Goal: Information Seeking & Learning: Learn about a topic

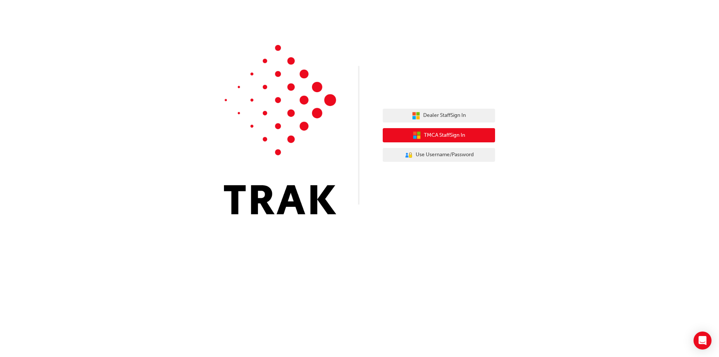
click at [479, 133] on button "TMCA Staff Sign In" at bounding box center [439, 135] width 112 height 14
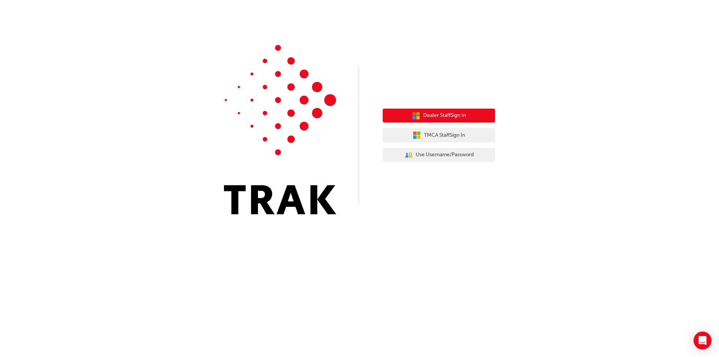
click at [451, 113] on span "Dealer Staff Sign In" at bounding box center [444, 115] width 43 height 9
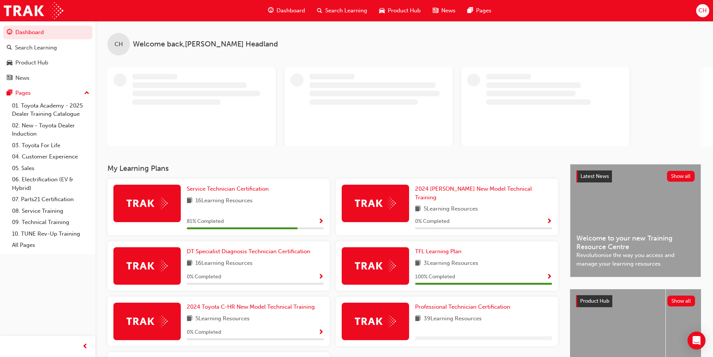
click at [706, 13] on span "CH" at bounding box center [703, 10] width 8 height 9
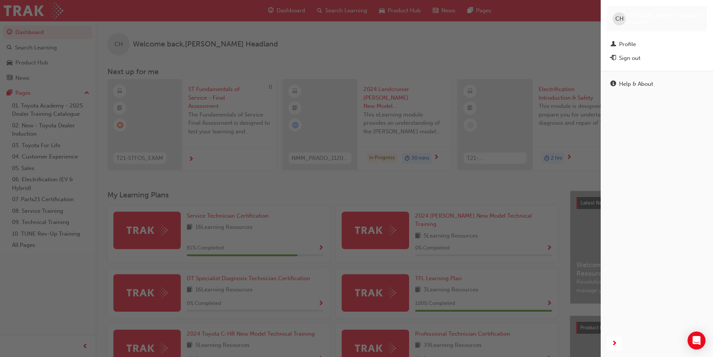
click at [568, 27] on div "button" at bounding box center [300, 178] width 601 height 357
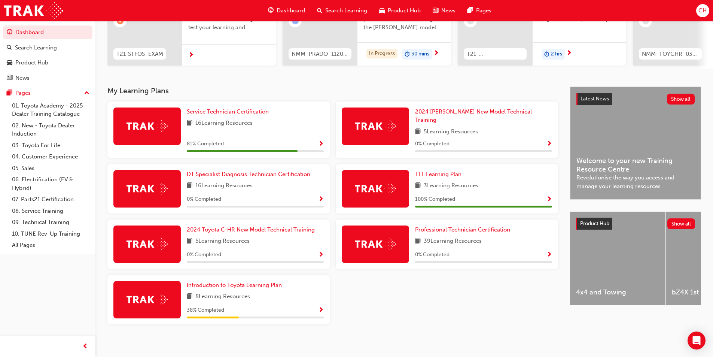
scroll to position [67, 0]
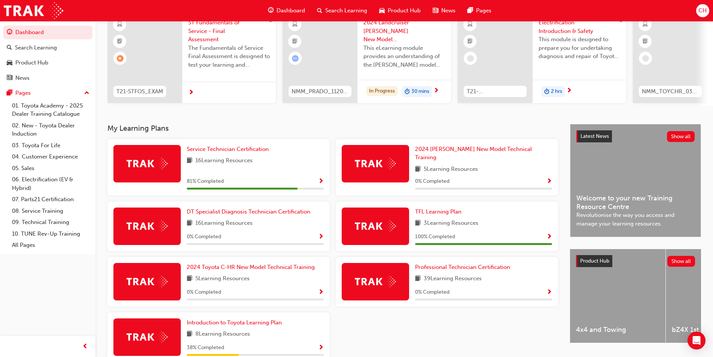
click at [318, 178] on span "Show Progress" at bounding box center [321, 181] width 6 height 7
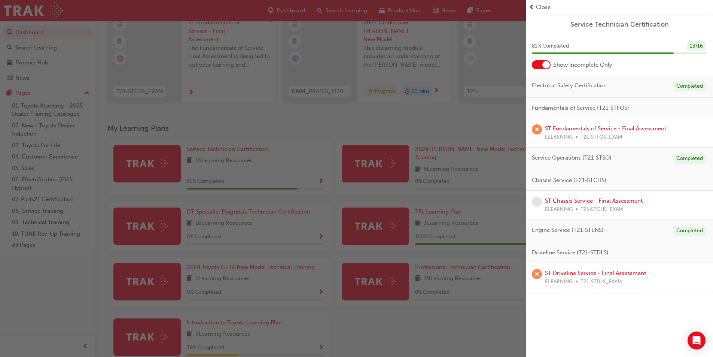
click at [272, 101] on div "button" at bounding box center [263, 178] width 526 height 357
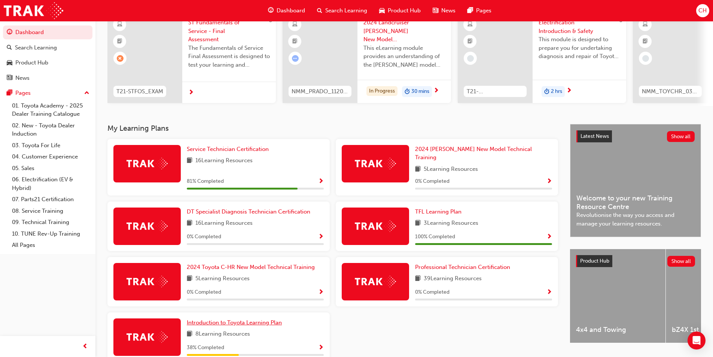
click at [268, 319] on span "Introduction to Toyota Learning Plan" at bounding box center [234, 322] width 95 height 7
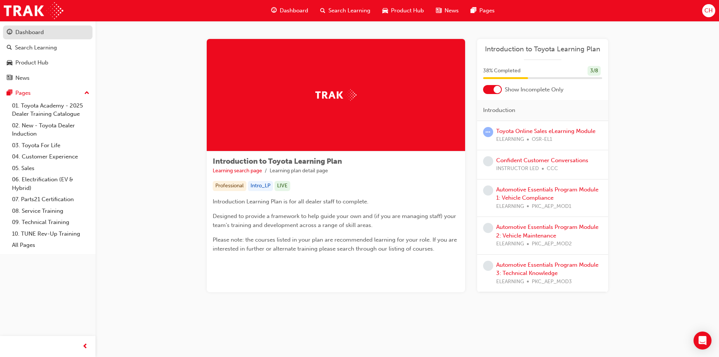
click at [21, 30] on div "Dashboard" at bounding box center [29, 32] width 28 height 9
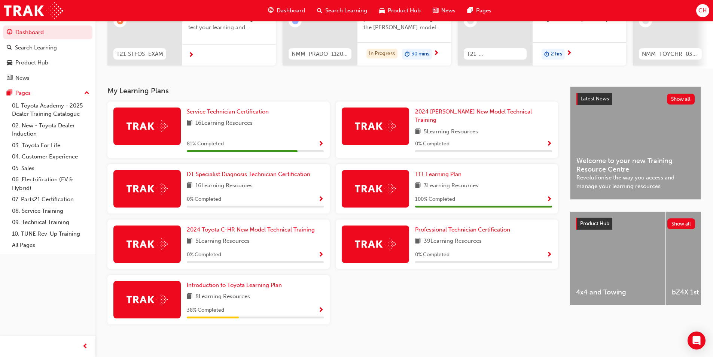
scroll to position [67, 0]
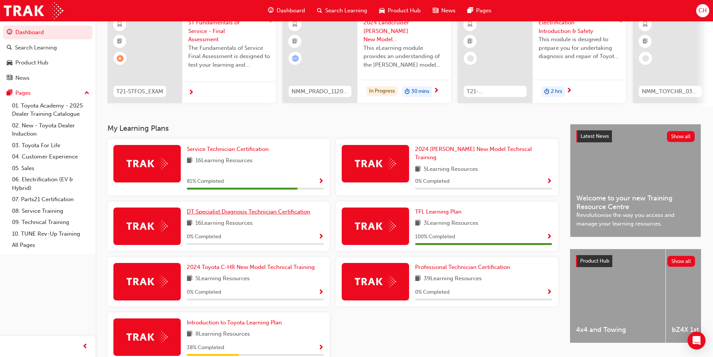
click at [237, 208] on span "DT Specialist Diagnosis Technician Certification" at bounding box center [249, 211] width 124 height 7
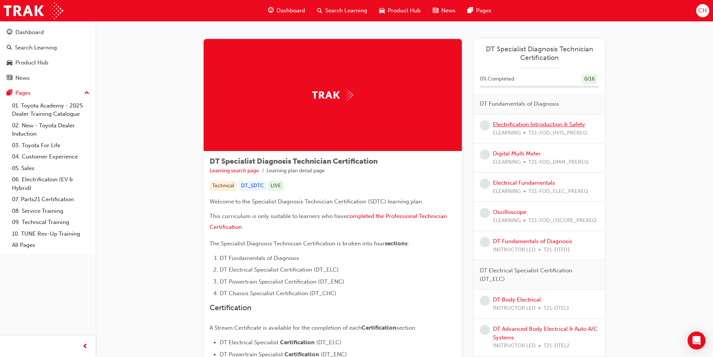
click at [539, 123] on link "Electrification Introduction & Safety" at bounding box center [539, 124] width 92 height 7
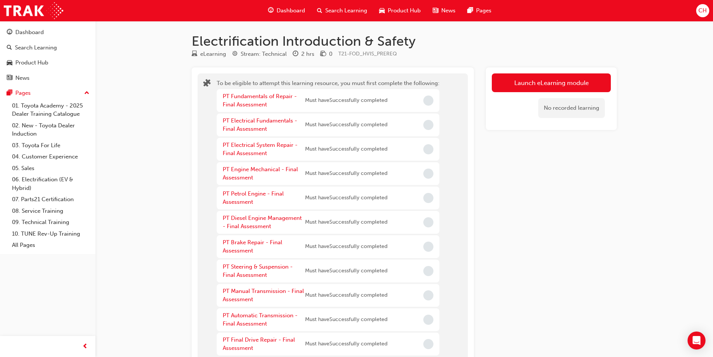
click at [280, 9] on span "Dashboard" at bounding box center [291, 10] width 28 height 9
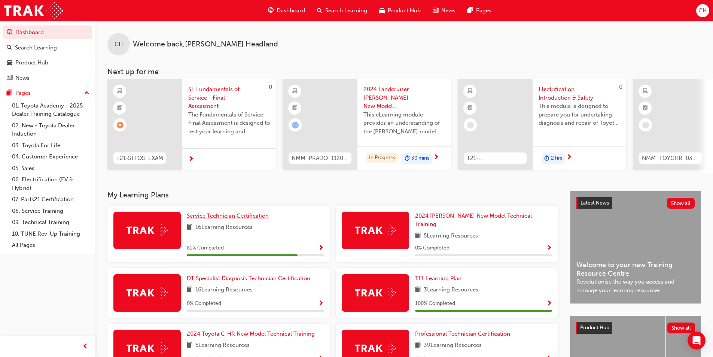
click at [237, 219] on span "Service Technician Certification" at bounding box center [228, 215] width 82 height 7
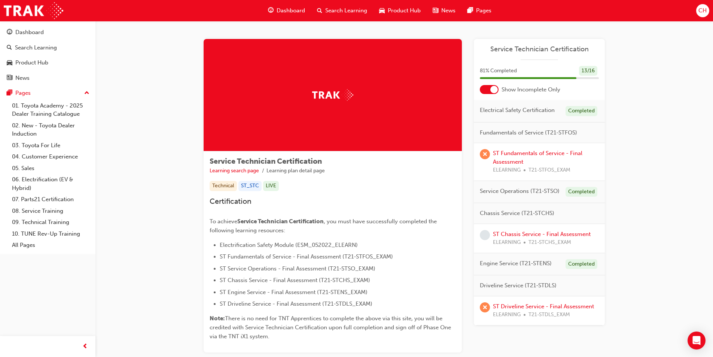
click at [709, 9] on div "CH" at bounding box center [702, 10] width 13 height 13
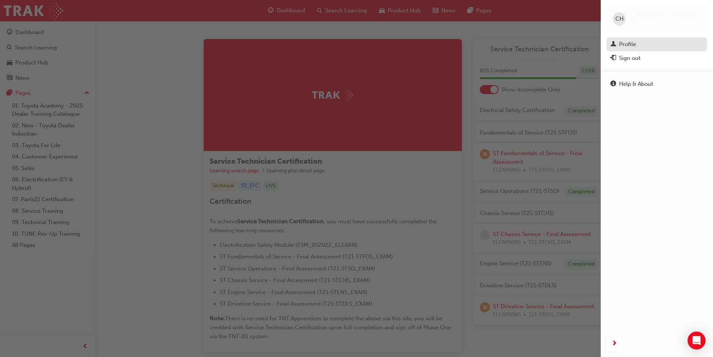
click at [634, 45] on div "Profile" at bounding box center [627, 44] width 17 height 9
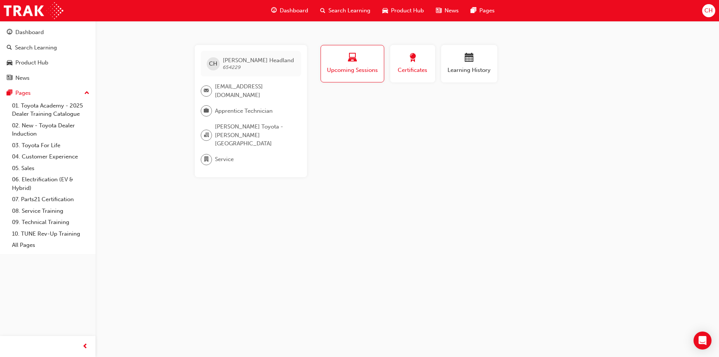
click at [430, 63] on button "Certificates" at bounding box center [412, 63] width 45 height 37
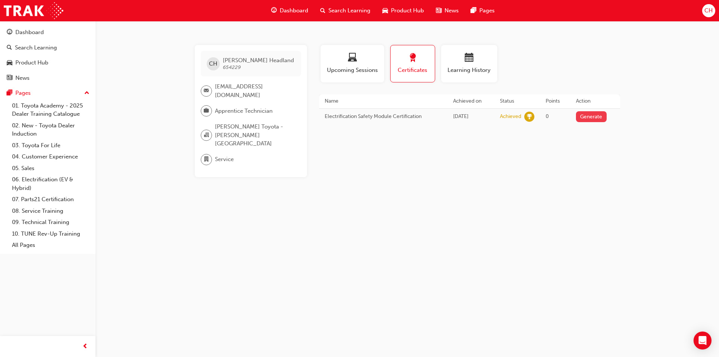
click at [583, 118] on button "Generate" at bounding box center [591, 116] width 31 height 11
click at [599, 115] on link "Download PDF" at bounding box center [589, 116] width 34 height 6
click at [291, 12] on span "Dashboard" at bounding box center [294, 10] width 28 height 9
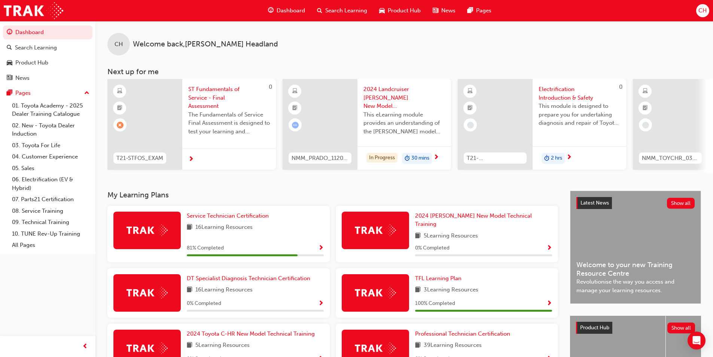
click at [264, 214] on div "Service Technician Certification 16 Learning Resources 81 % Completed" at bounding box center [218, 234] width 222 height 57
click at [257, 219] on span "Service Technician Certification" at bounding box center [228, 215] width 82 height 7
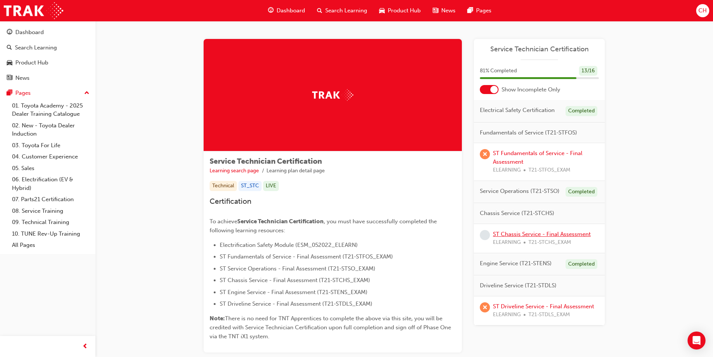
click at [534, 237] on link "ST Chassis Service - Final Assessment" at bounding box center [542, 234] width 98 height 7
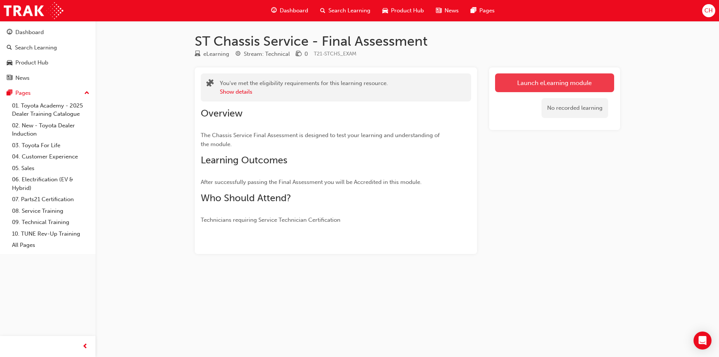
click at [555, 76] on link "Launch eLearning module" at bounding box center [554, 82] width 119 height 19
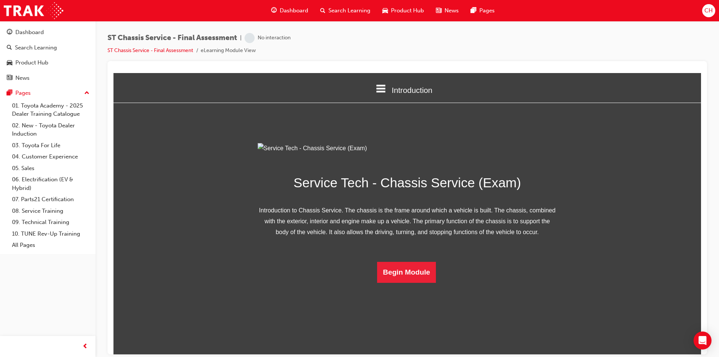
scroll to position [11, 0]
click at [406, 282] on button "Begin Module" at bounding box center [406, 271] width 59 height 21
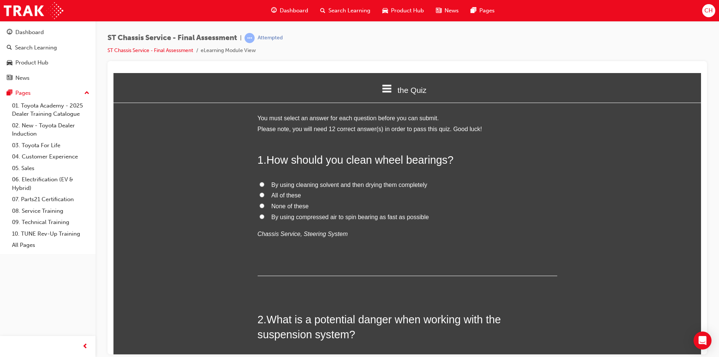
click at [282, 185] on span "By using cleaning solvent and then drying them completely" at bounding box center [349, 184] width 156 height 6
click at [264, 185] on input "By using cleaning solvent and then drying them completely" at bounding box center [261, 184] width 5 height 5
radio input "true"
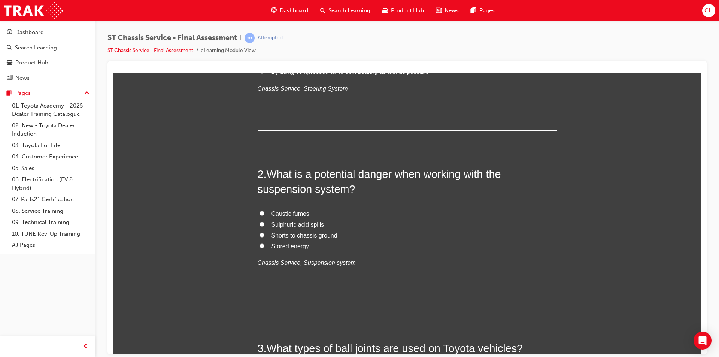
scroll to position [150, 0]
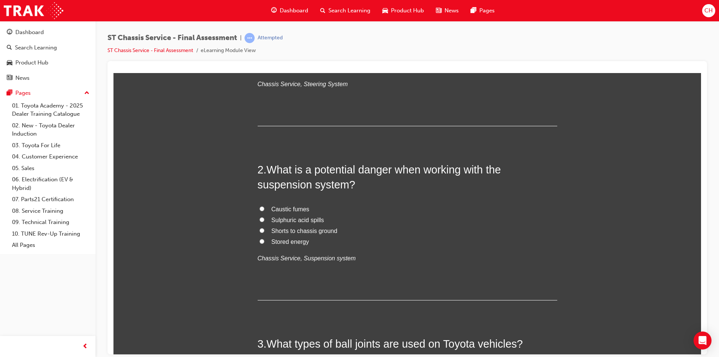
click at [297, 243] on span "Stored energy" at bounding box center [290, 241] width 38 height 6
click at [264, 243] on input "Stored energy" at bounding box center [261, 241] width 5 height 5
radio input "true"
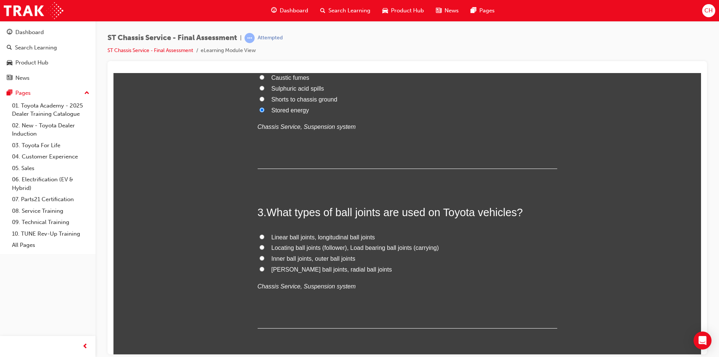
scroll to position [300, 0]
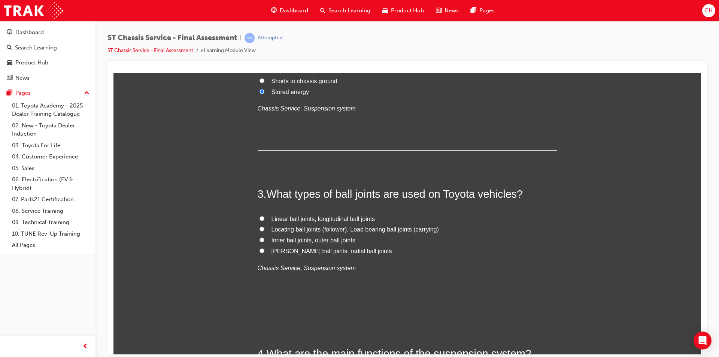
click at [292, 218] on span "Linear ball joints, longitudinal ball joints" at bounding box center [323, 218] width 104 height 6
click at [264, 218] on input "Linear ball joints, longitudinal ball joints" at bounding box center [261, 218] width 5 height 5
radio input "true"
click at [350, 227] on span "Locating ball joints (follower), Load bearing ball joints (carrying)" at bounding box center [354, 229] width 167 height 6
click at [264, 227] on input "Locating ball joints (follower), Load bearing ball joints (carrying)" at bounding box center [261, 228] width 5 height 5
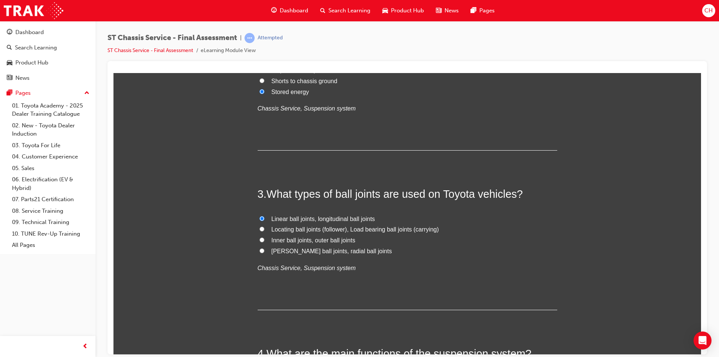
radio input "true"
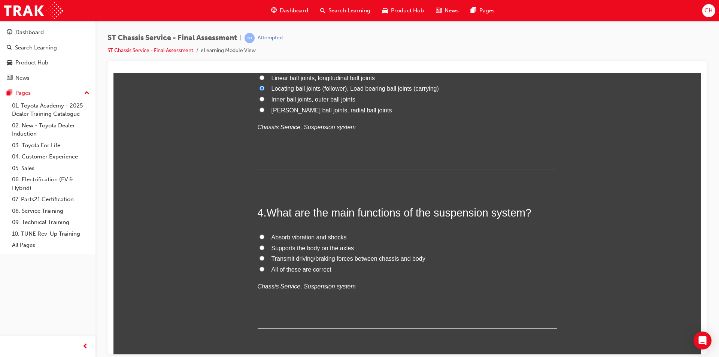
scroll to position [449, 0]
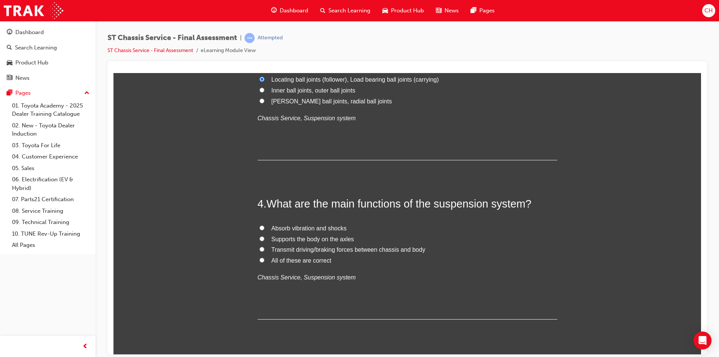
click at [259, 260] on input "All of these are correct" at bounding box center [261, 259] width 5 height 5
radio input "true"
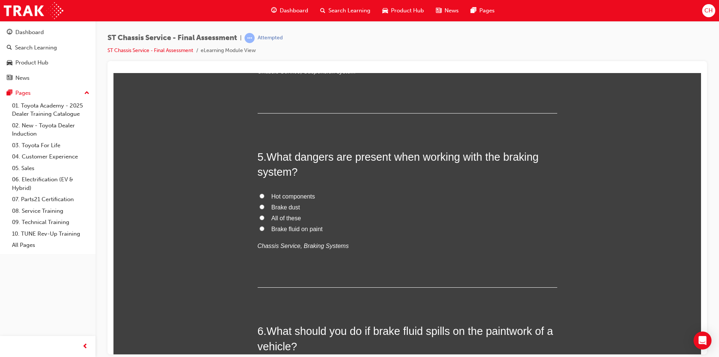
scroll to position [674, 0]
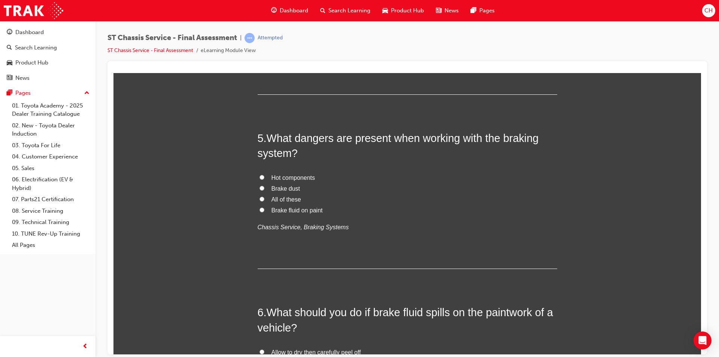
click at [273, 201] on span "All of these" at bounding box center [286, 199] width 30 height 6
click at [264, 201] on input "All of these" at bounding box center [261, 198] width 5 height 5
radio input "true"
click at [406, 245] on div "5 . What dangers are present when working with the braking system? Hot componen…" at bounding box center [408, 199] width 300 height 139
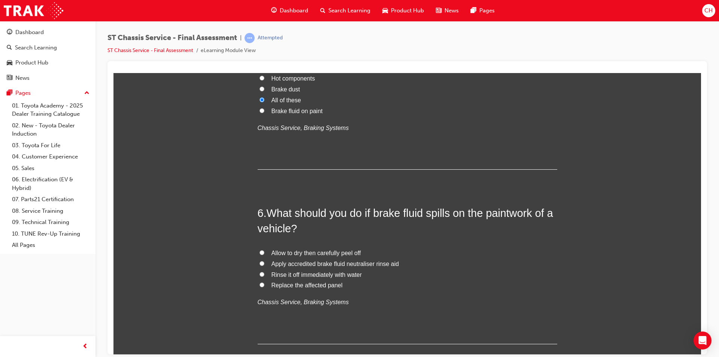
scroll to position [786, 0]
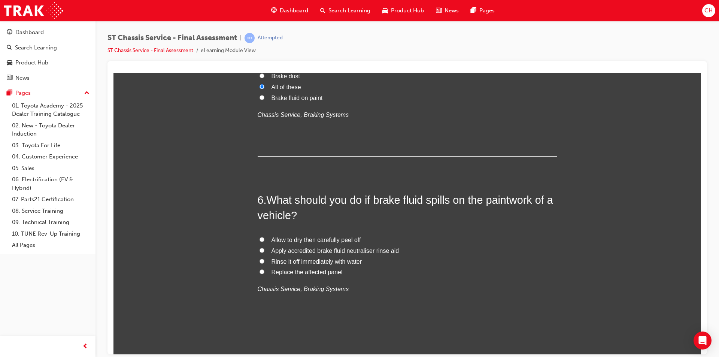
click at [306, 253] on span "Apply accredited brake fluid neutraliser rinse aid" at bounding box center [335, 250] width 128 height 6
click at [264, 252] on input "Apply accredited brake fluid neutraliser rinse aid" at bounding box center [261, 249] width 5 height 5
radio input "true"
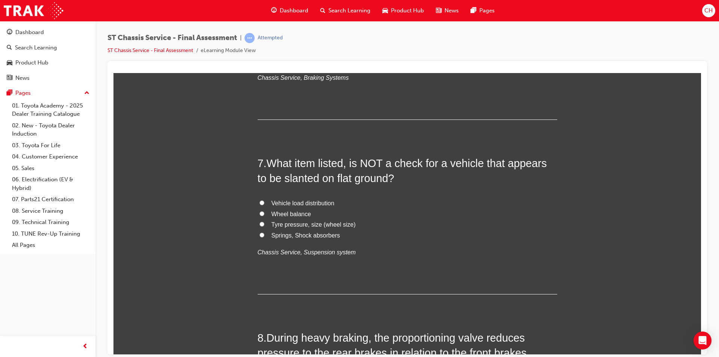
scroll to position [1011, 0]
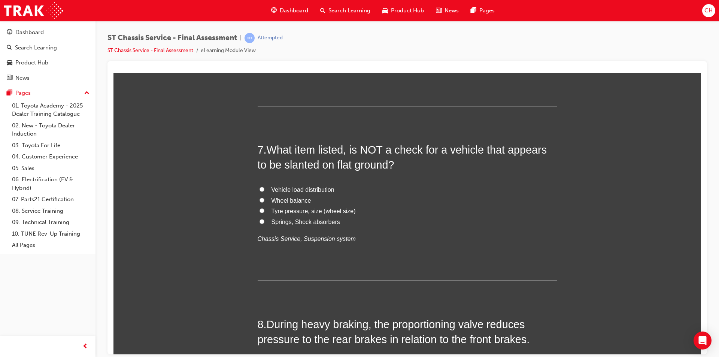
click at [283, 201] on span "Wheel balance" at bounding box center [291, 200] width 40 height 6
click at [264, 201] on input "Wheel balance" at bounding box center [261, 199] width 5 height 5
radio input "true"
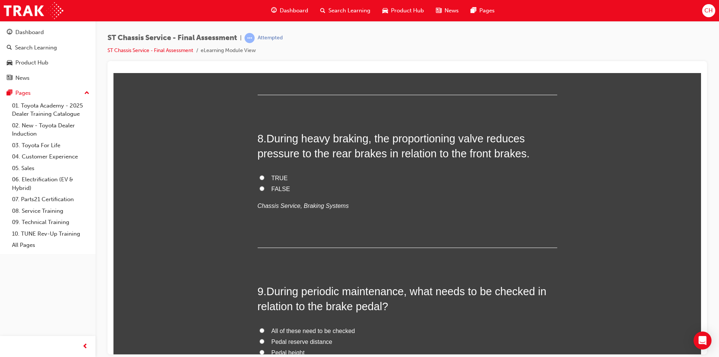
scroll to position [1198, 0]
click at [263, 186] on label "FALSE" at bounding box center [408, 187] width 300 height 11
click at [263, 186] on input "FALSE" at bounding box center [261, 186] width 5 height 5
radio input "true"
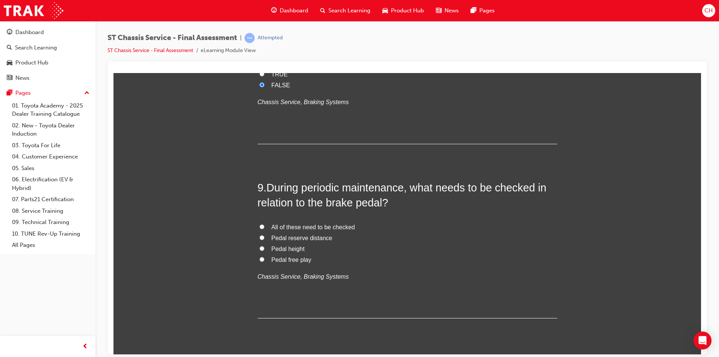
scroll to position [1310, 0]
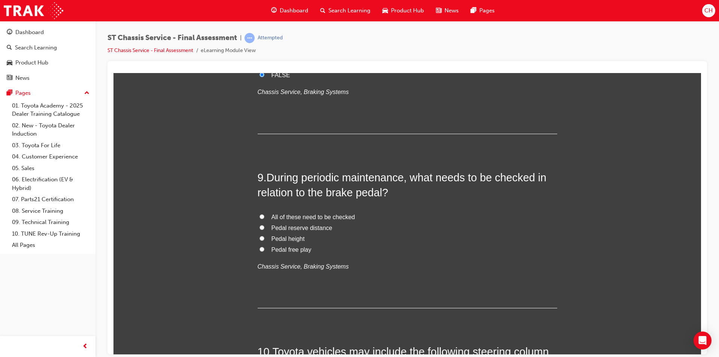
click at [288, 217] on span "All of these need to be checked" at bounding box center [312, 216] width 83 height 6
click at [264, 217] on input "All of these need to be checked" at bounding box center [261, 216] width 5 height 5
radio input "true"
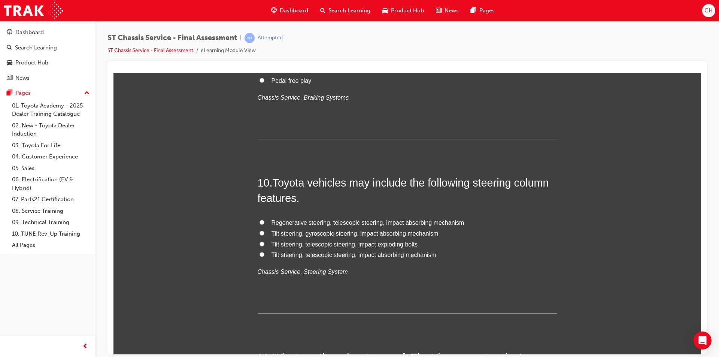
scroll to position [1498, 0]
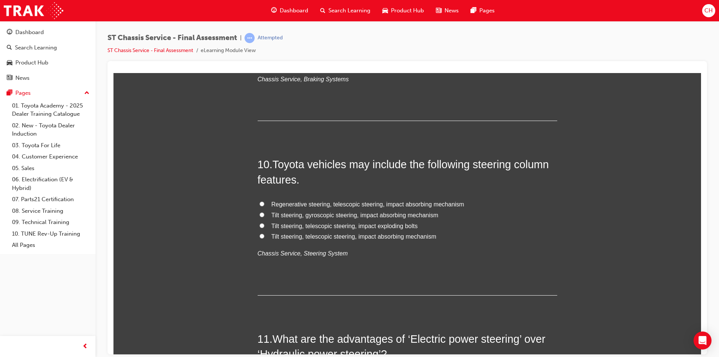
click at [312, 201] on span "Regenerative steering, telescopic steering, impact absorbing mechanism" at bounding box center [367, 204] width 193 height 6
click at [264, 201] on input "Regenerative steering, telescopic steering, impact absorbing mechanism" at bounding box center [261, 203] width 5 height 5
radio input "true"
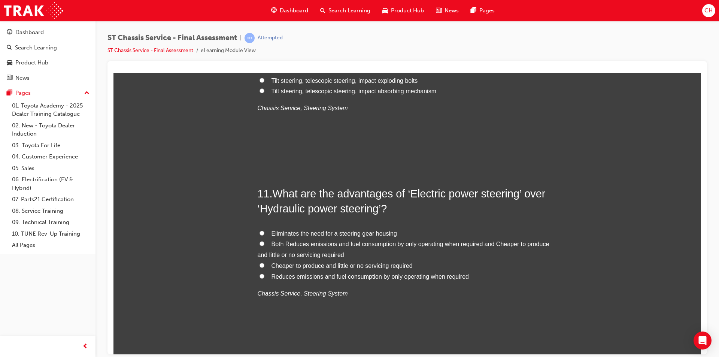
scroll to position [1647, 0]
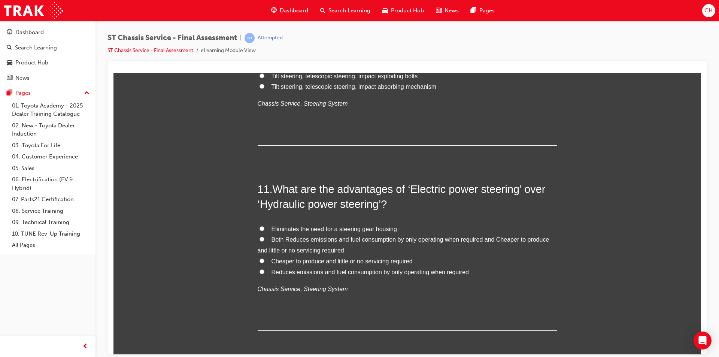
click at [310, 256] on label "Cheaper to produce and little or no servicing required" at bounding box center [408, 261] width 300 height 11
click at [264, 258] on input "Cheaper to produce and little or no servicing required" at bounding box center [261, 260] width 5 height 5
radio input "true"
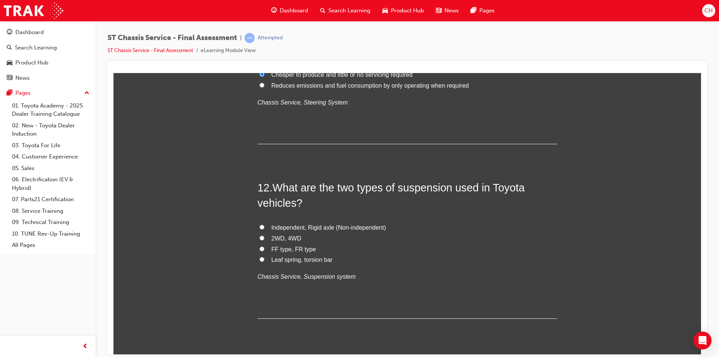
scroll to position [1835, 0]
click at [296, 230] on span "Independent, Rigid axle (Non-independent)" at bounding box center [328, 226] width 115 height 6
click at [264, 228] on input "Independent, Rigid axle (Non-independent)" at bounding box center [261, 226] width 5 height 5
radio input "true"
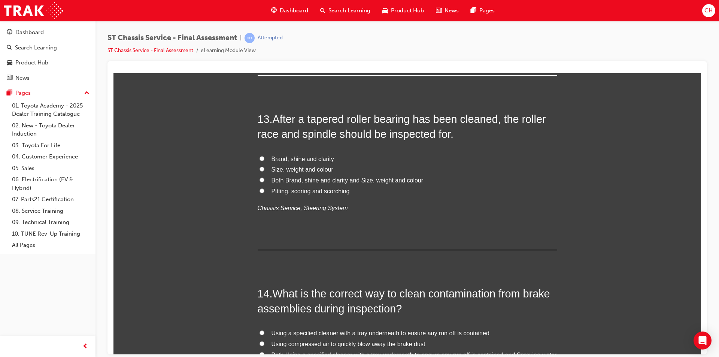
scroll to position [2059, 0]
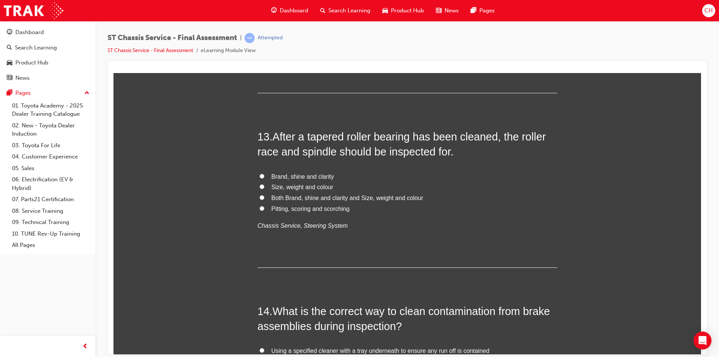
click at [283, 194] on span "Both Brand, shine and clarity and Size, weight and colour" at bounding box center [347, 197] width 152 height 6
click at [264, 195] on input "Both Brand, shine and clarity and Size, weight and colour" at bounding box center [261, 197] width 5 height 5
radio input "true"
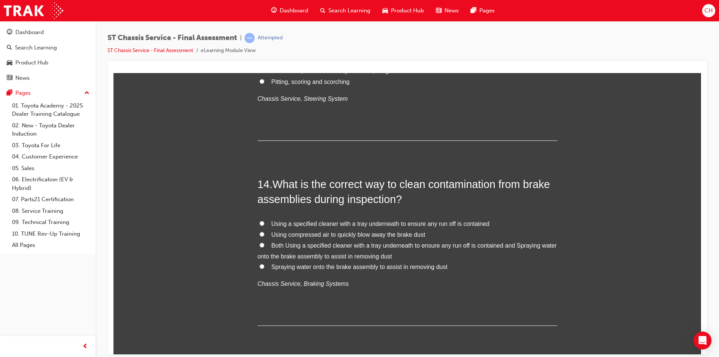
scroll to position [2209, 0]
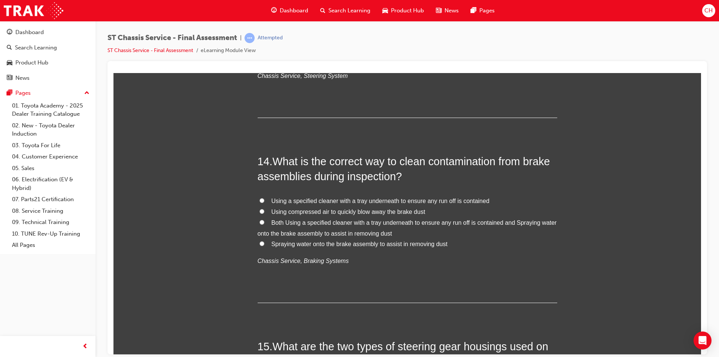
click at [277, 223] on span "Both Using a specified cleaner with a tray underneath to ensure any run off is …" at bounding box center [407, 227] width 299 height 17
click at [264, 223] on input "Both Using a specified cleaner with a tray underneath to ensure any run off is …" at bounding box center [261, 221] width 5 height 5
radio input "true"
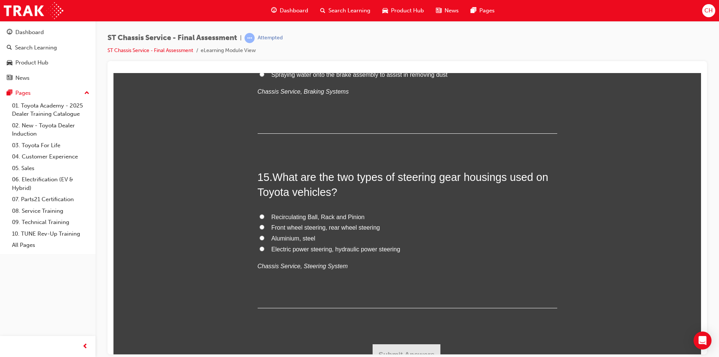
scroll to position [2389, 0]
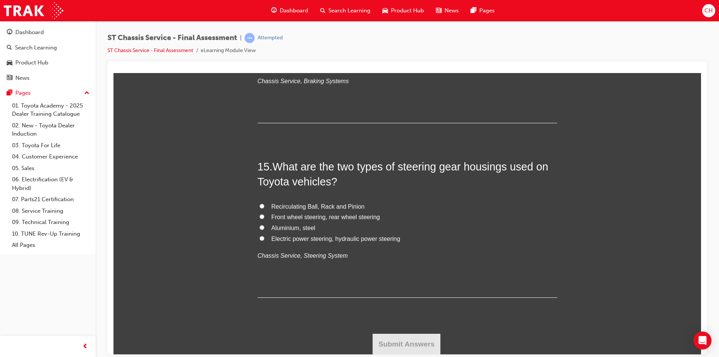
click at [331, 203] on span "Recirculating Ball, Rack and Pinion" at bounding box center [317, 206] width 93 height 6
click at [264, 203] on input "Recirculating Ball, Rack and Pinion" at bounding box center [261, 205] width 5 height 5
radio input "true"
click at [409, 347] on button "Submit Answers" at bounding box center [407, 343] width 68 height 21
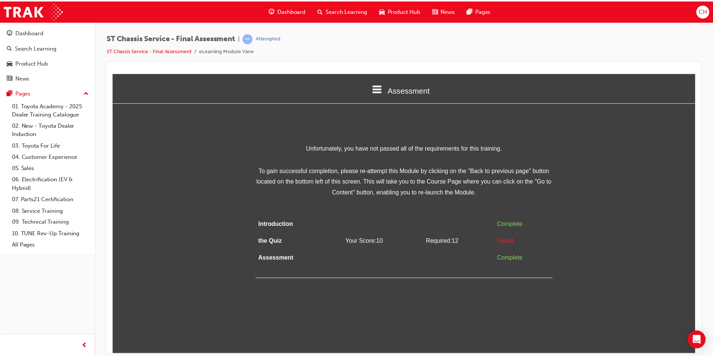
scroll to position [0, 0]
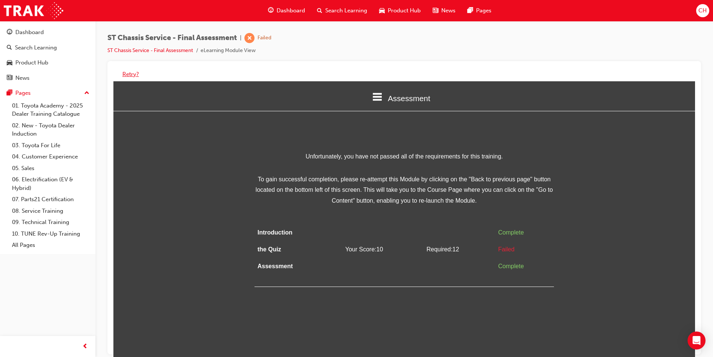
click at [128, 76] on button "Retry?" at bounding box center [130, 74] width 16 height 9
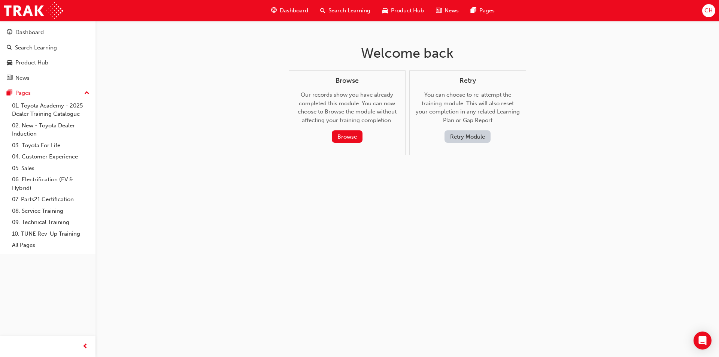
click at [467, 137] on button "Retry Module" at bounding box center [467, 136] width 46 height 12
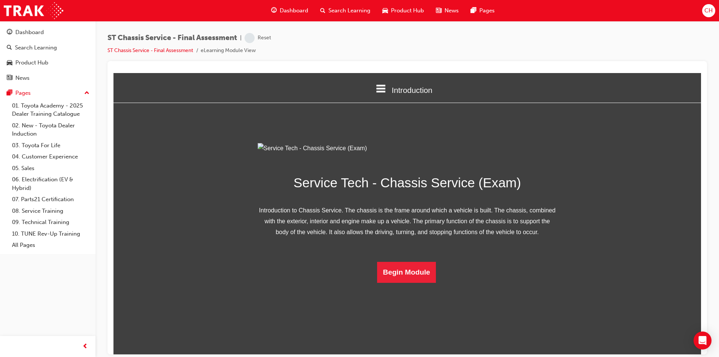
scroll to position [11, 0]
click at [396, 282] on button "Begin Module" at bounding box center [406, 271] width 59 height 21
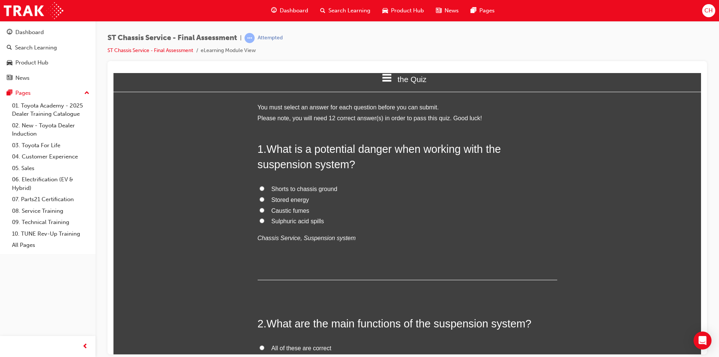
scroll to position [0, 0]
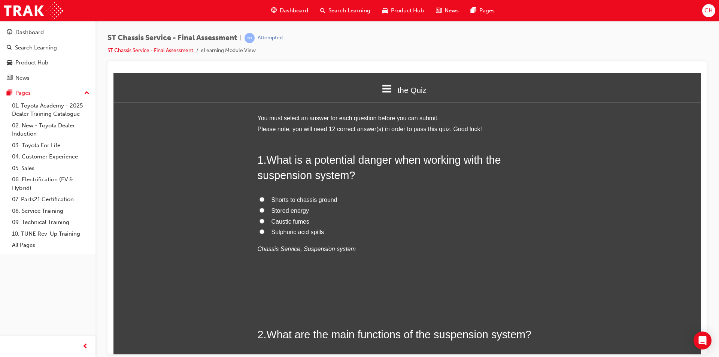
click at [304, 211] on span "Stored energy" at bounding box center [290, 210] width 38 height 6
click at [264, 211] on input "Stored energy" at bounding box center [261, 209] width 5 height 5
radio input "true"
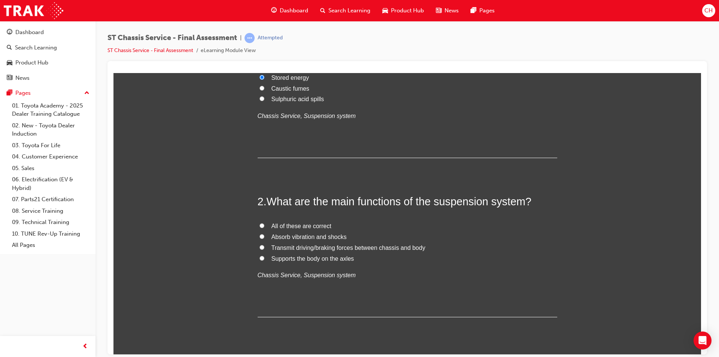
scroll to position [150, 0]
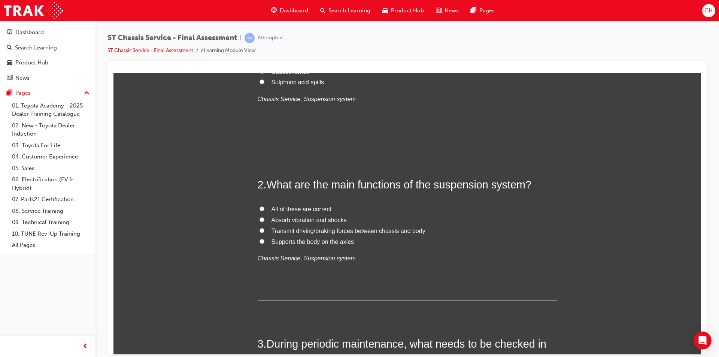
click at [296, 204] on label "All of these are correct" at bounding box center [408, 209] width 300 height 11
click at [264, 206] on input "All of these are correct" at bounding box center [261, 208] width 5 height 5
radio input "true"
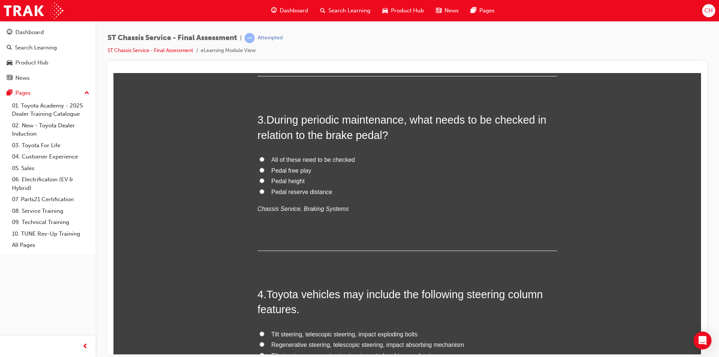
scroll to position [374, 0]
click at [277, 155] on span "All of these need to be checked" at bounding box center [312, 158] width 83 height 6
click at [264, 156] on input "All of these need to be checked" at bounding box center [261, 158] width 5 height 5
radio input "true"
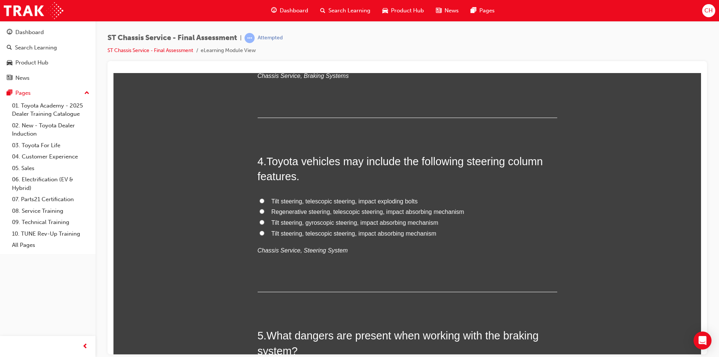
scroll to position [524, 0]
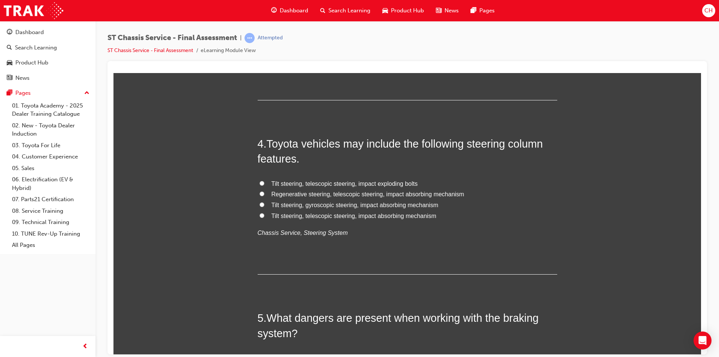
click at [322, 215] on span "Tilt steering, telescopic steering, impact absorbing mechanism" at bounding box center [353, 215] width 165 height 6
click at [264, 215] on input "Tilt steering, telescopic steering, impact absorbing mechanism" at bounding box center [261, 215] width 5 height 5
radio input "true"
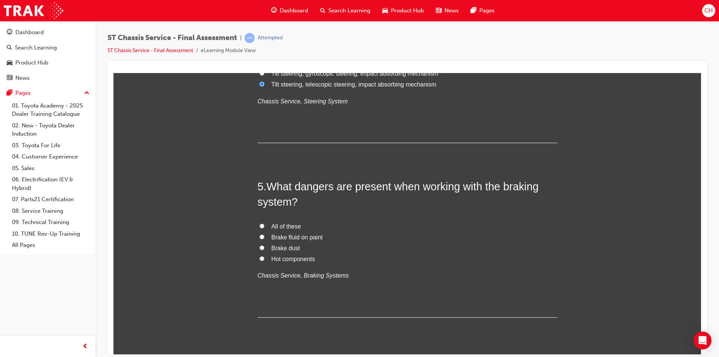
scroll to position [674, 0]
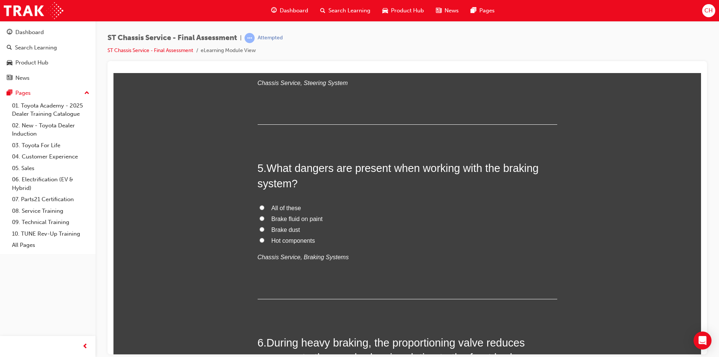
click at [259, 208] on input "All of these" at bounding box center [261, 207] width 5 height 5
radio input "true"
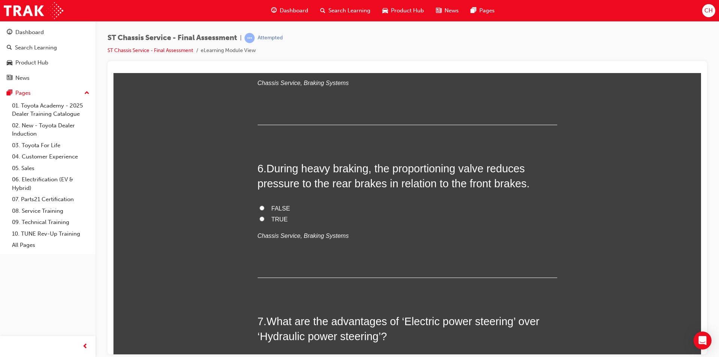
scroll to position [861, 0]
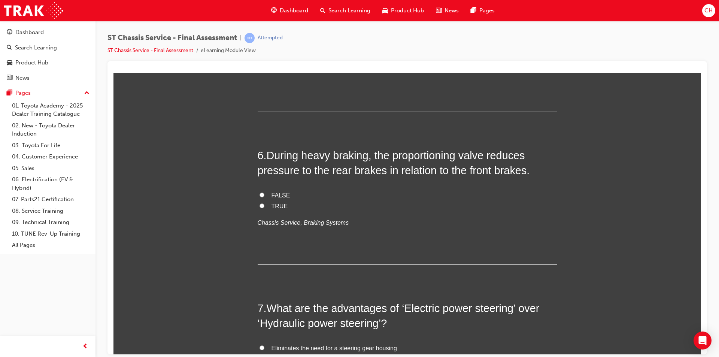
click at [266, 206] on label "TRUE" at bounding box center [408, 206] width 300 height 11
click at [264, 206] on input "TRUE" at bounding box center [261, 205] width 5 height 5
radio input "true"
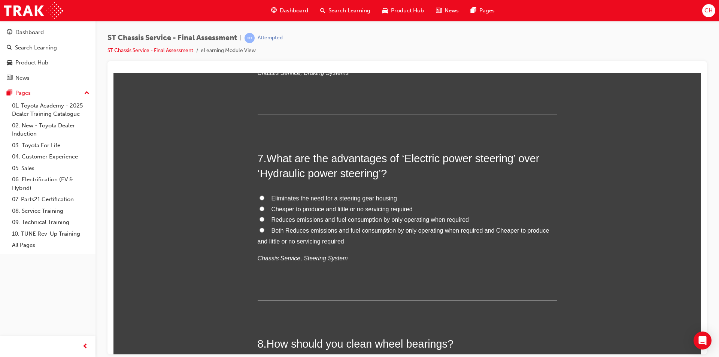
scroll to position [1048, 0]
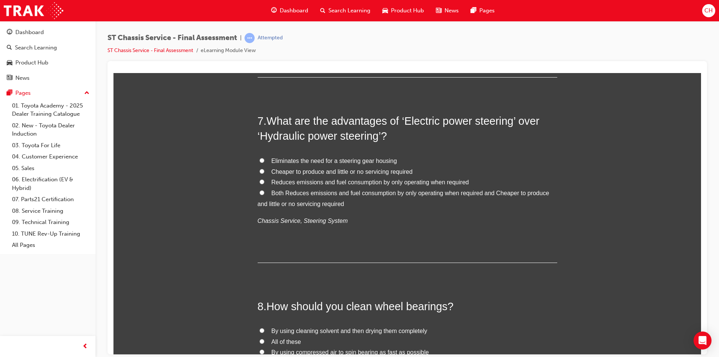
click at [322, 196] on label "Both Reduces emissions and fuel consumption by only operating when required and…" at bounding box center [408, 199] width 300 height 22
click at [264, 195] on input "Both Reduces emissions and fuel consumption by only operating when required and…" at bounding box center [261, 192] width 5 height 5
radio input "true"
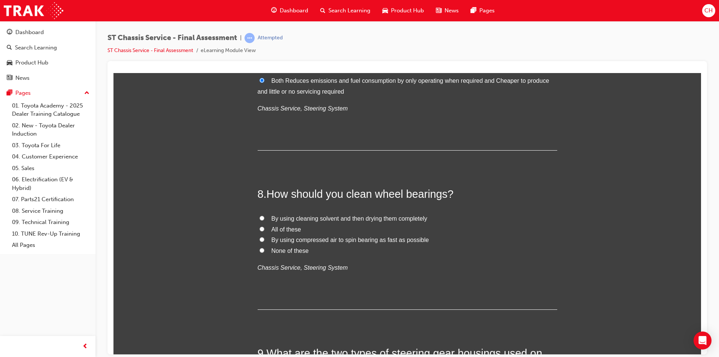
scroll to position [1198, 0]
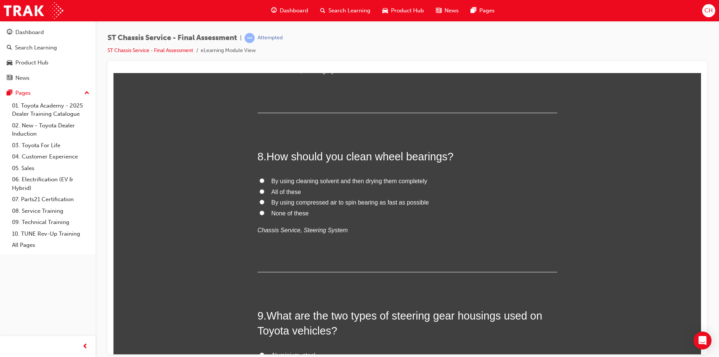
click at [322, 197] on label "By using compressed air to spin bearing as fast as possible" at bounding box center [408, 202] width 300 height 11
click at [264, 199] on input "By using compressed air to spin bearing as fast as possible" at bounding box center [261, 201] width 5 height 5
radio input "true"
click at [322, 197] on label "By using compressed air to spin bearing as fast as possible" at bounding box center [408, 202] width 300 height 11
click at [264, 199] on input "By using compressed air to spin bearing as fast as possible" at bounding box center [261, 201] width 5 height 5
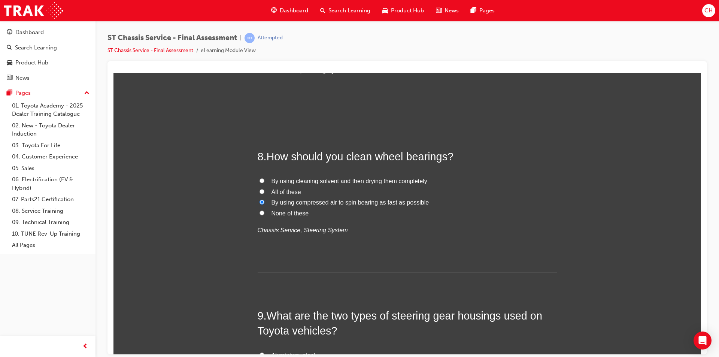
click at [321, 186] on label "All of these" at bounding box center [408, 191] width 300 height 11
click at [264, 189] on input "All of these" at bounding box center [261, 191] width 5 height 5
radio input "true"
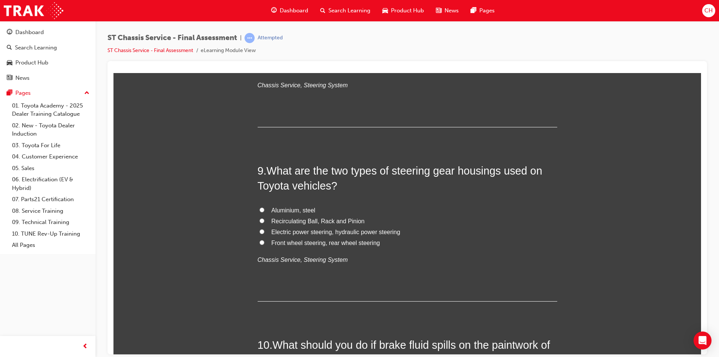
scroll to position [1348, 0]
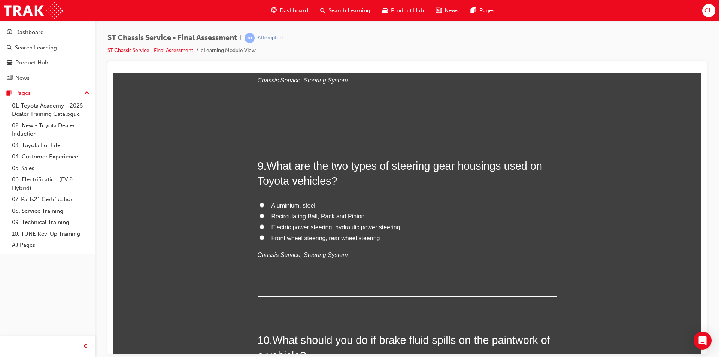
click at [349, 213] on span "Recirculating Ball, Rack and Pinion" at bounding box center [317, 216] width 93 height 6
click at [264, 213] on input "Recirculating Ball, Rack and Pinion" at bounding box center [261, 215] width 5 height 5
radio input "true"
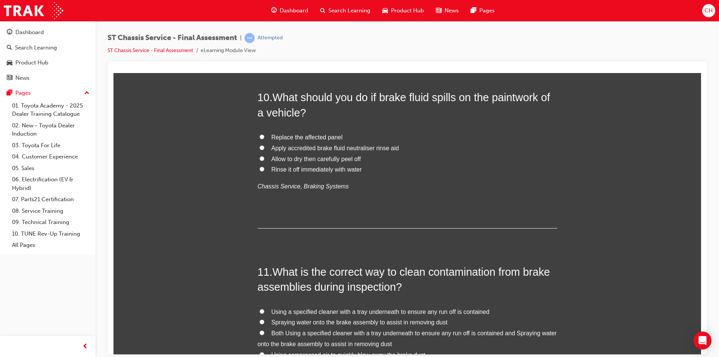
scroll to position [1573, 0]
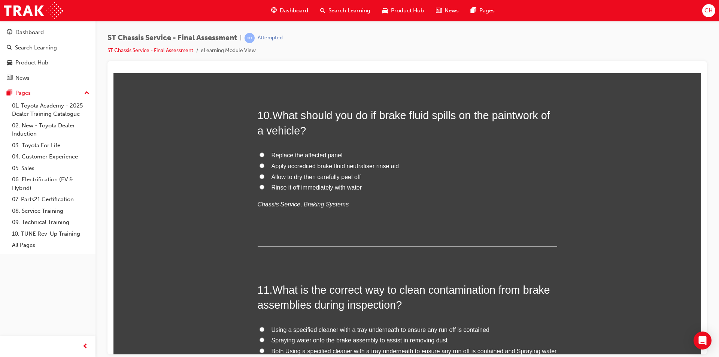
click at [284, 190] on span "Rinse it off immediately with water" at bounding box center [316, 187] width 91 height 6
click at [264, 189] on input "Rinse it off immediately with water" at bounding box center [261, 186] width 5 height 5
radio input "true"
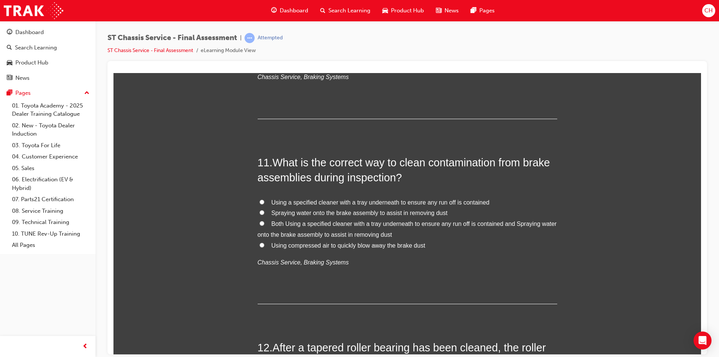
scroll to position [1722, 0]
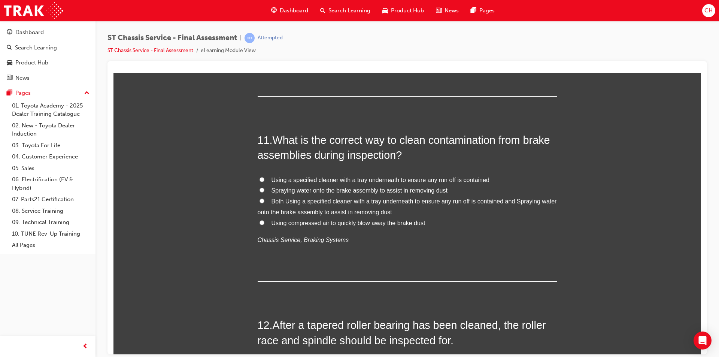
click at [411, 182] on span "Using a specified cleaner with a tray underneath to ensure any run off is conta…" at bounding box center [380, 179] width 218 height 6
click at [264, 182] on input "Using a specified cleaner with a tray underneath to ensure any run off is conta…" at bounding box center [261, 179] width 5 height 5
radio input "true"
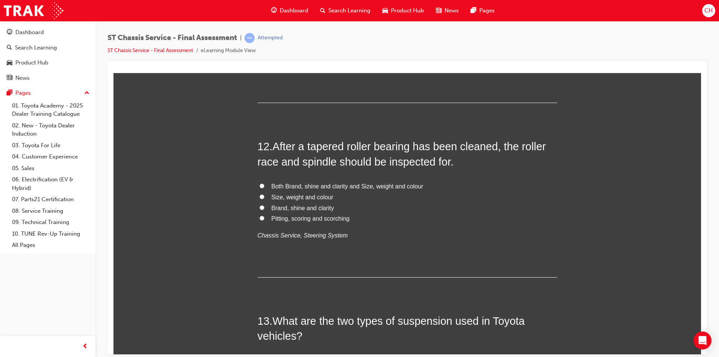
scroll to position [1910, 0]
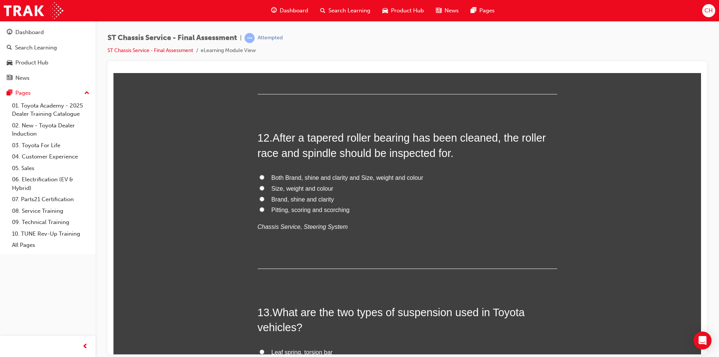
click at [302, 211] on span "Pitting, scoring and scorching" at bounding box center [310, 209] width 78 height 6
click at [264, 211] on input "Pitting, scoring and scorching" at bounding box center [261, 209] width 5 height 5
radio input "true"
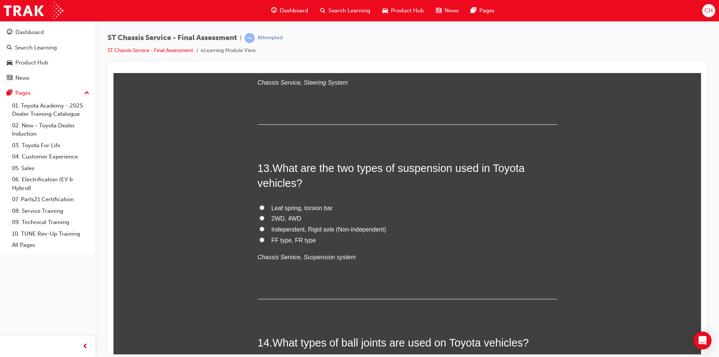
scroll to position [2059, 0]
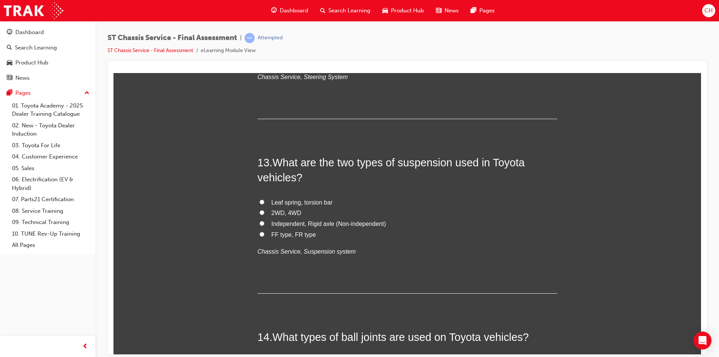
click at [279, 223] on span "Independent, Rigid axle (Non-independent)" at bounding box center [328, 223] width 115 height 6
click at [264, 223] on input "Independent, Rigid axle (Non-independent)" at bounding box center [261, 223] width 5 height 5
radio input "true"
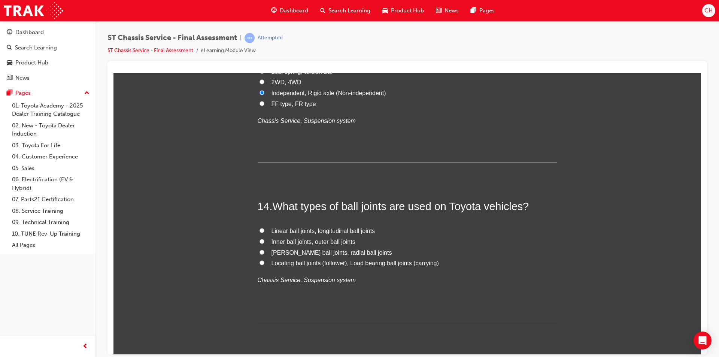
scroll to position [2247, 0]
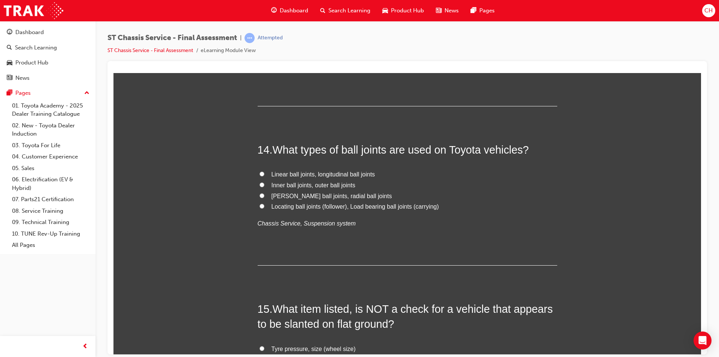
click at [289, 207] on span "Locating ball joints (follower), Load bearing ball joints (carrying)" at bounding box center [354, 206] width 167 height 6
click at [264, 207] on input "Locating ball joints (follower), Load bearing ball joints (carrying)" at bounding box center [261, 205] width 5 height 5
radio input "true"
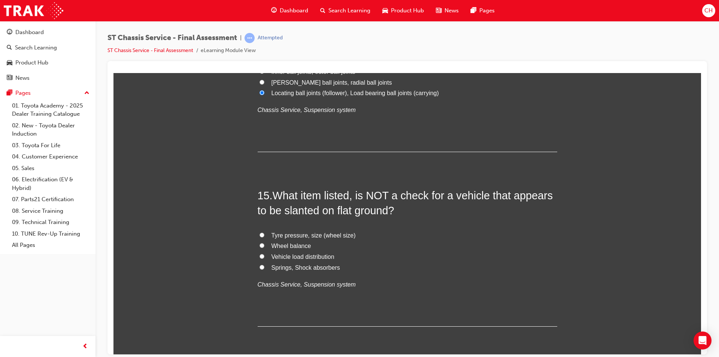
scroll to position [2389, 0]
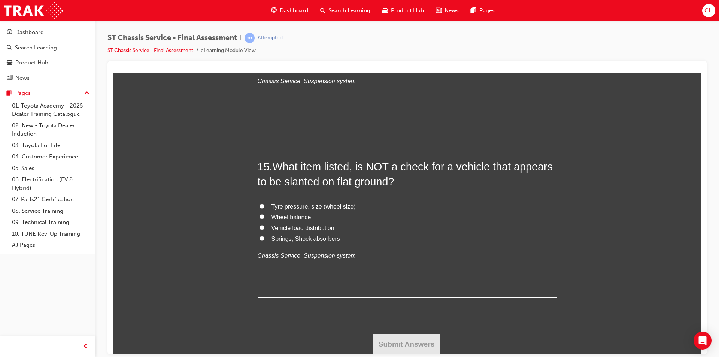
click at [275, 218] on span "Wheel balance" at bounding box center [291, 216] width 40 height 6
click at [264, 218] on input "Wheel balance" at bounding box center [261, 216] width 5 height 5
radio input "true"
click at [402, 339] on button "Submit Answers" at bounding box center [407, 343] width 68 height 21
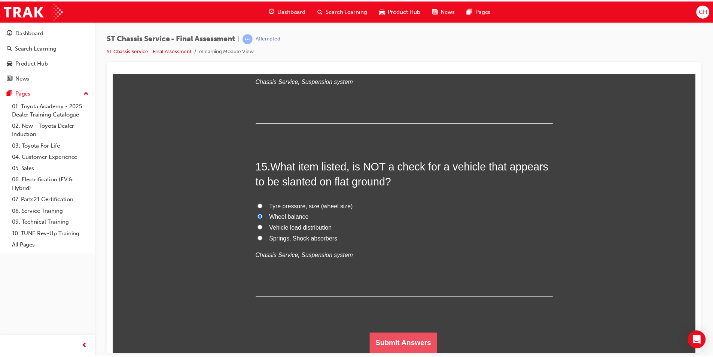
scroll to position [0, 0]
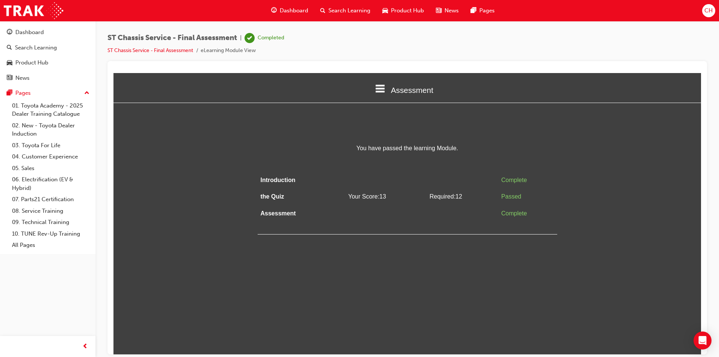
click at [378, 83] on icon at bounding box center [380, 88] width 10 height 10
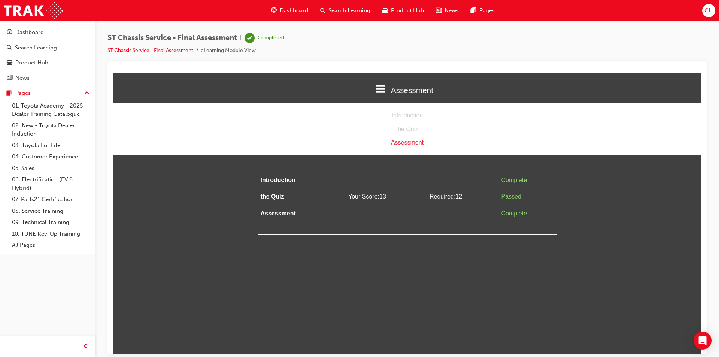
click at [328, 268] on html "Assessment Introduction the Quiz Assessment You have passed the learning Module…" at bounding box center [406, 213] width 587 height 281
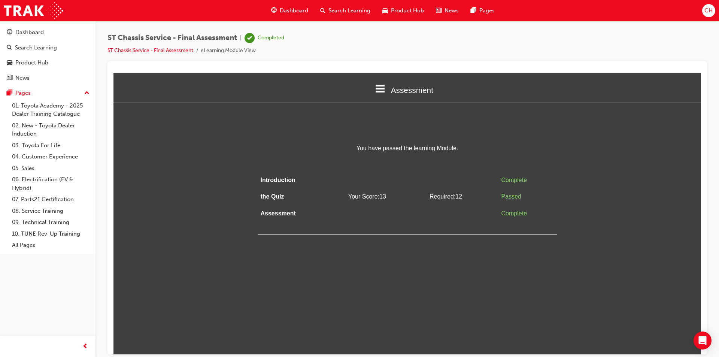
click at [291, 11] on span "Dashboard" at bounding box center [294, 10] width 28 height 9
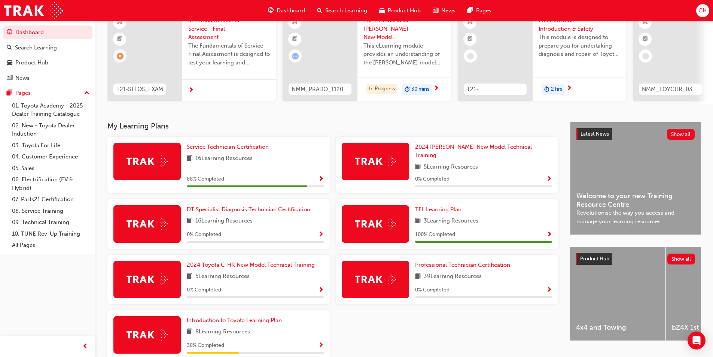
scroll to position [75, 0]
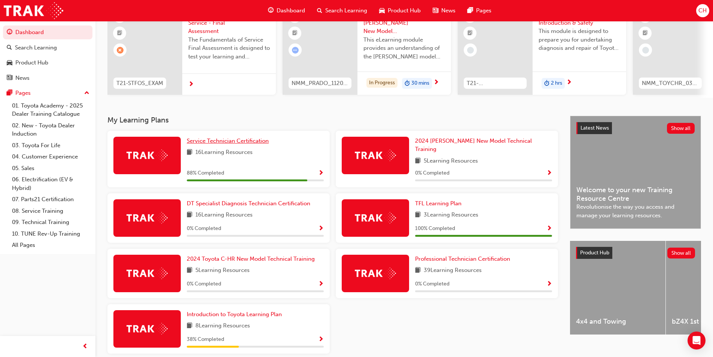
click at [246, 145] on link "Service Technician Certification" at bounding box center [229, 141] width 85 height 9
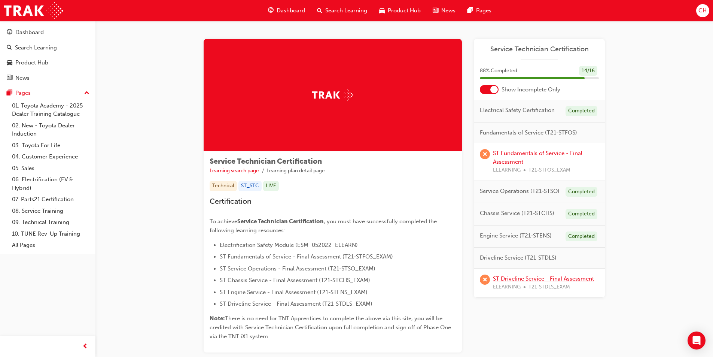
click at [523, 280] on link "ST Driveline Service - Final Assessment" at bounding box center [543, 278] width 101 height 7
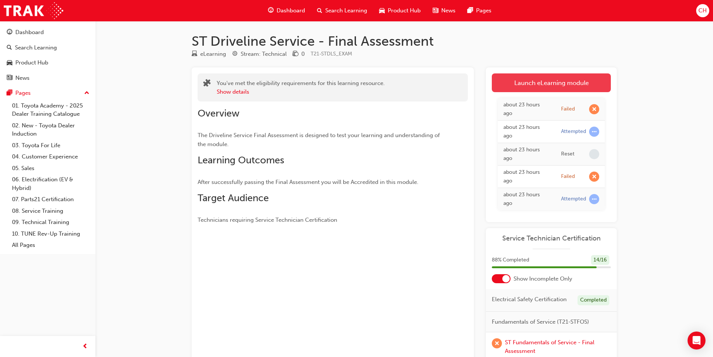
click at [526, 86] on link "Launch eLearning module" at bounding box center [551, 82] width 119 height 19
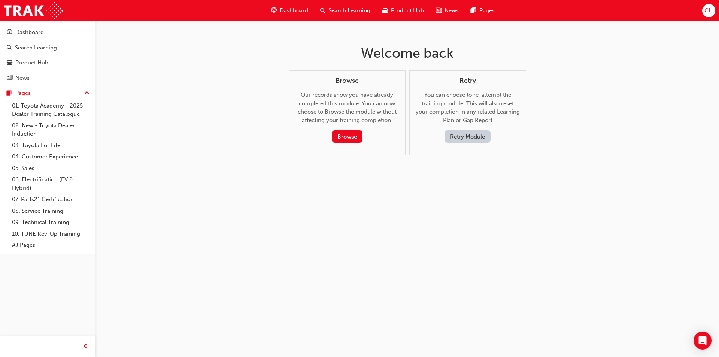
click at [477, 138] on button "Retry Module" at bounding box center [467, 136] width 46 height 12
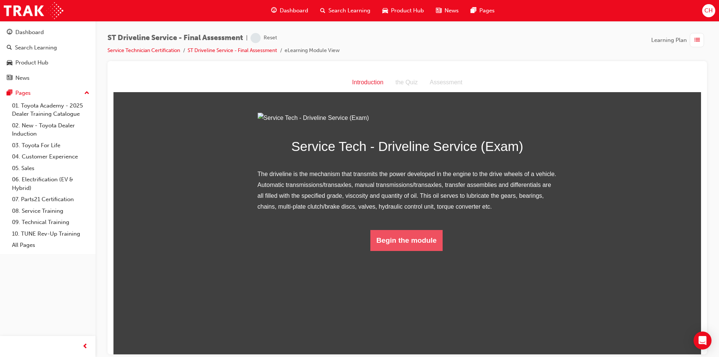
click at [399, 250] on button "Begin the module" at bounding box center [406, 240] width 72 height 21
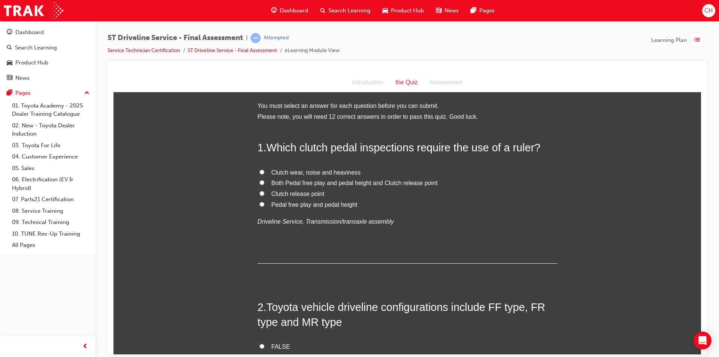
click at [310, 183] on span "Both Pedal free play and pedal height and Clutch release point" at bounding box center [354, 182] width 166 height 6
click at [264, 183] on input "Both Pedal free play and pedal height and Clutch release point" at bounding box center [261, 182] width 5 height 5
radio input "true"
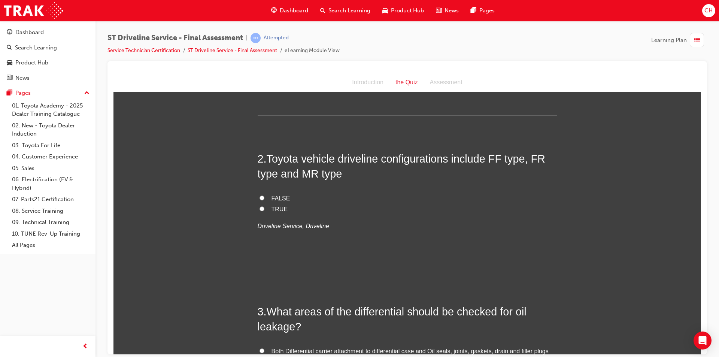
scroll to position [150, 0]
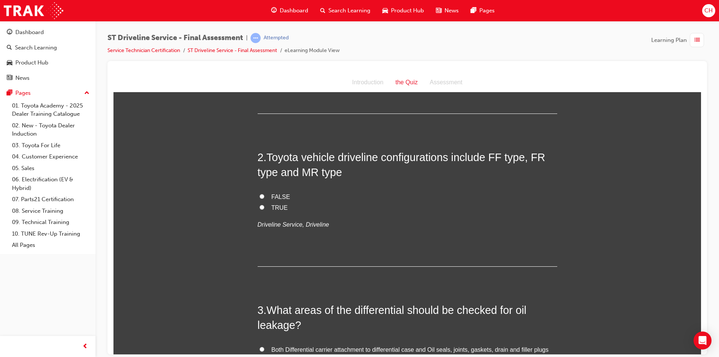
click at [259, 205] on input "TRUE" at bounding box center [261, 206] width 5 height 5
radio input "true"
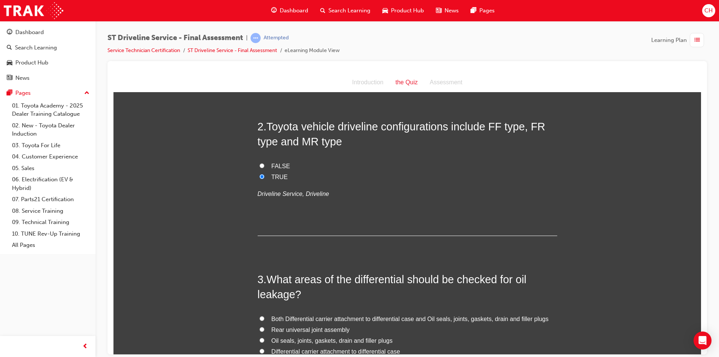
scroll to position [262, 0]
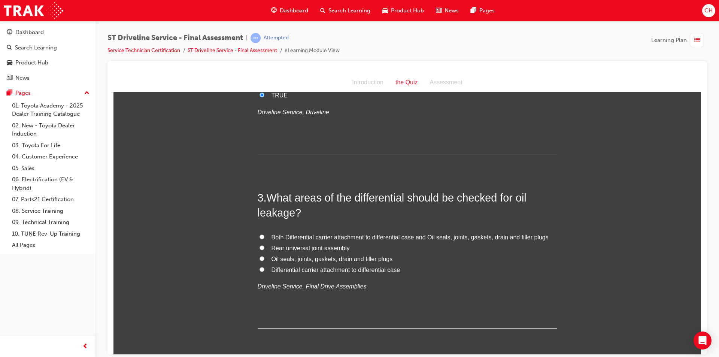
click at [358, 261] on span "Oil seals, joints, gaskets, drain and filler plugs" at bounding box center [331, 258] width 121 height 6
click at [264, 261] on input "Oil seals, joints, gaskets, drain and filler plugs" at bounding box center [261, 258] width 5 height 5
radio input "true"
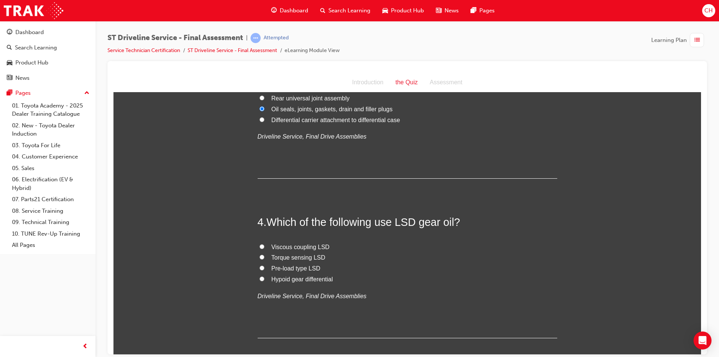
scroll to position [449, 0]
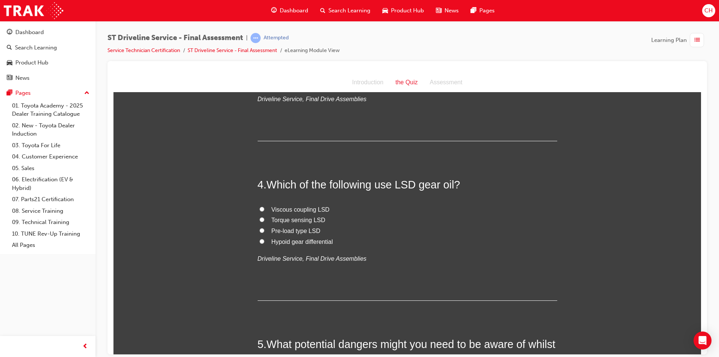
click at [273, 233] on span "Pre-load type LSD" at bounding box center [295, 230] width 49 height 6
click at [264, 233] on input "Pre-load type LSD" at bounding box center [261, 230] width 5 height 5
radio input "true"
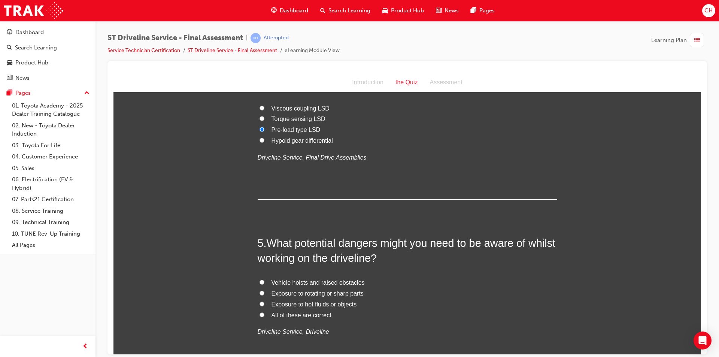
scroll to position [599, 0]
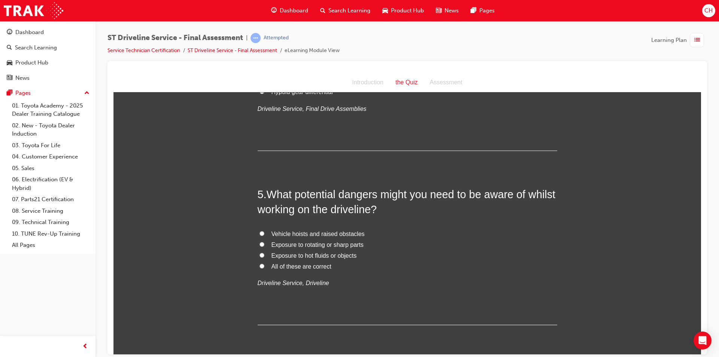
click at [258, 264] on label "All of these are correct" at bounding box center [408, 266] width 300 height 11
click at [259, 264] on input "All of these are correct" at bounding box center [261, 265] width 5 height 5
radio input "true"
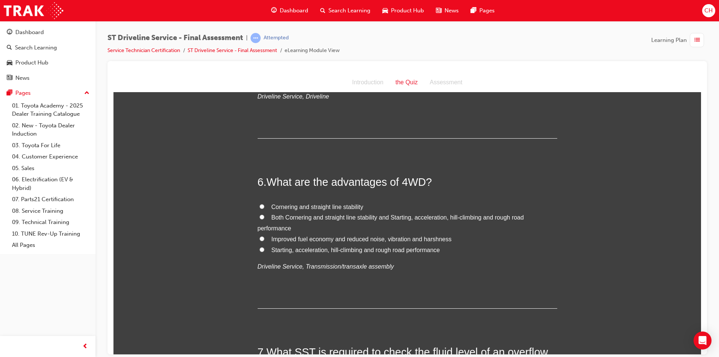
scroll to position [786, 0]
click at [329, 215] on span "Both Cornering and straight line stability and Starting, acceleration, hill-cli…" at bounding box center [391, 221] width 266 height 17
click at [264, 215] on input "Both Cornering and straight line stability and Starting, acceleration, hill-cli…" at bounding box center [261, 215] width 5 height 5
radio input "true"
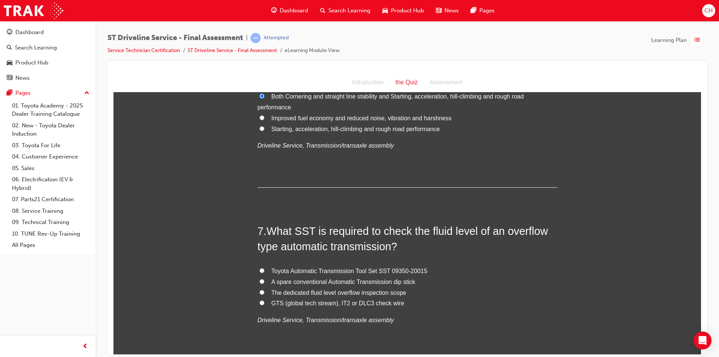
scroll to position [974, 0]
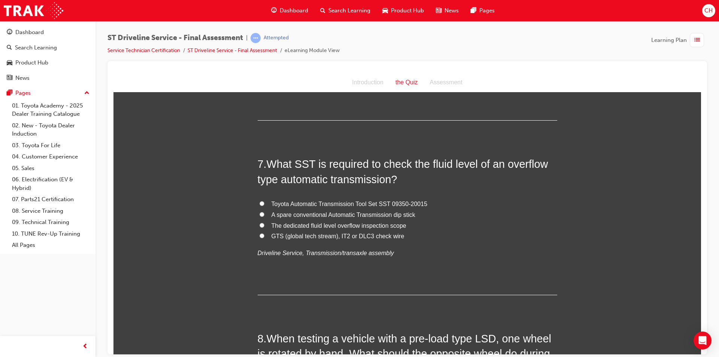
click at [344, 203] on span "Toyota Automatic Transmission Tool Set SST 09350-20015" at bounding box center [349, 203] width 156 height 6
click at [264, 203] on input "Toyota Automatic Transmission Tool Set SST 09350-20015" at bounding box center [261, 203] width 5 height 5
radio input "true"
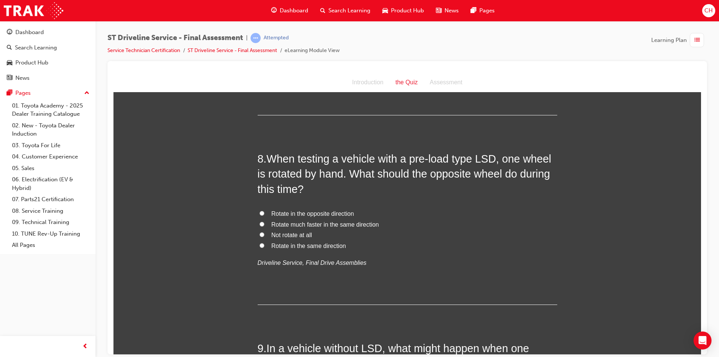
scroll to position [1161, 0]
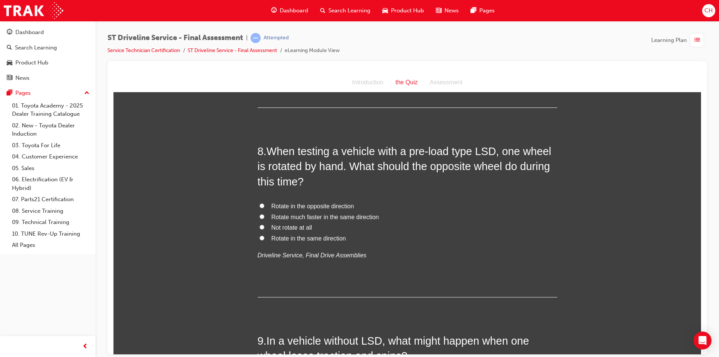
click at [271, 204] on span "Rotate in the opposite direction" at bounding box center [312, 206] width 83 height 6
click at [264, 204] on input "Rotate in the opposite direction" at bounding box center [261, 205] width 5 height 5
radio input "true"
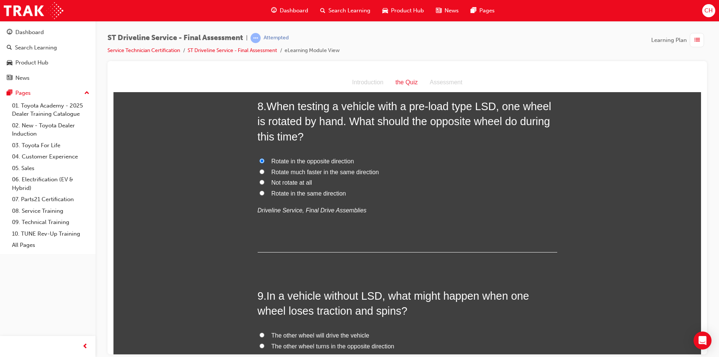
scroll to position [1348, 0]
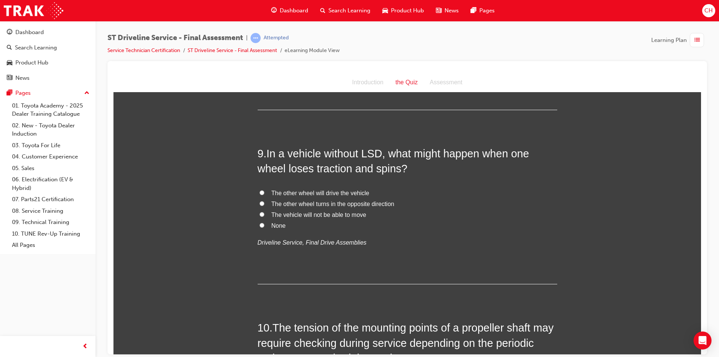
click at [315, 215] on span "The vehicle will not be able to move" at bounding box center [318, 214] width 95 height 6
click at [264, 215] on input "The vehicle will not be able to move" at bounding box center [261, 214] width 5 height 5
radio input "true"
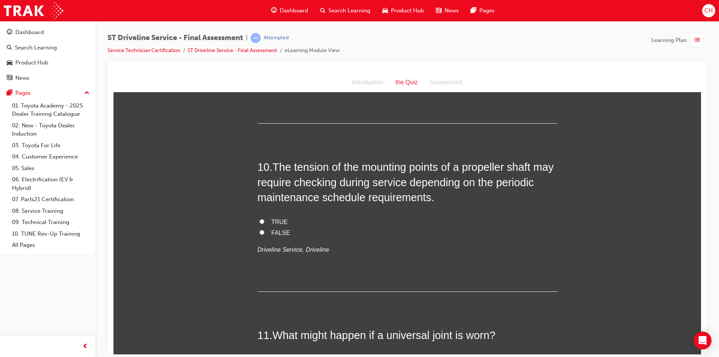
scroll to position [1535, 0]
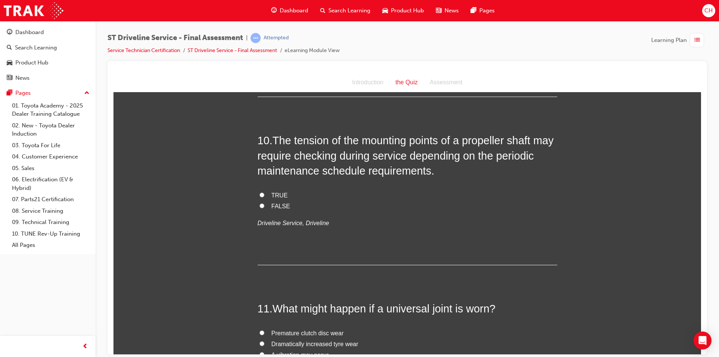
click at [275, 196] on span "TRUE" at bounding box center [279, 195] width 16 height 6
click at [264, 196] on input "TRUE" at bounding box center [261, 194] width 5 height 5
radio input "true"
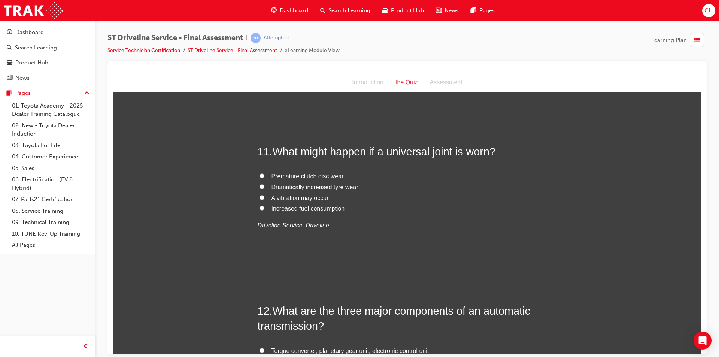
scroll to position [1685, 0]
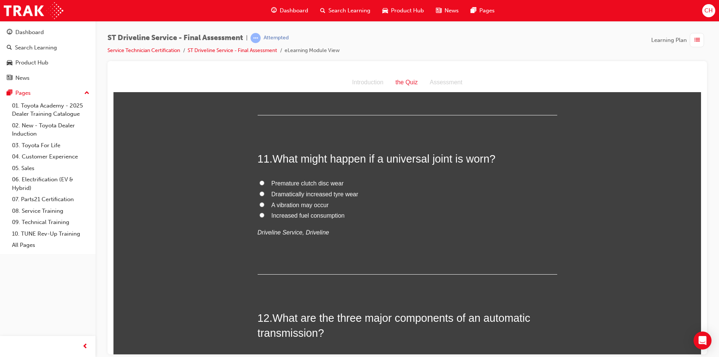
click at [273, 203] on span "A vibration may occur" at bounding box center [299, 204] width 57 height 6
click at [264, 203] on input "A vibration may occur" at bounding box center [261, 204] width 5 height 5
radio input "true"
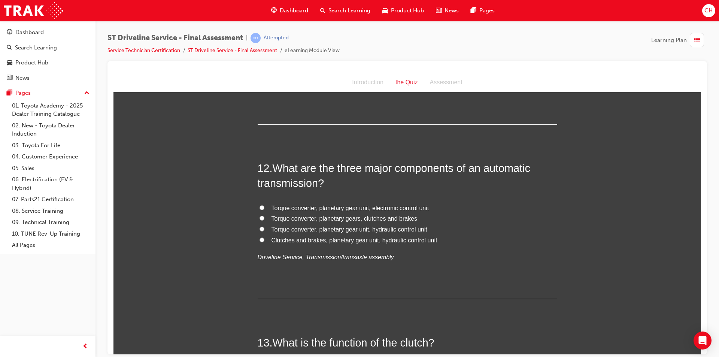
click at [346, 230] on span "Torque converter, planetary gear unit, hydraulic control unit" at bounding box center [349, 229] width 156 height 6
click at [264, 230] on input "Torque converter, planetary gear unit, hydraulic control unit" at bounding box center [261, 228] width 5 height 5
radio input "true"
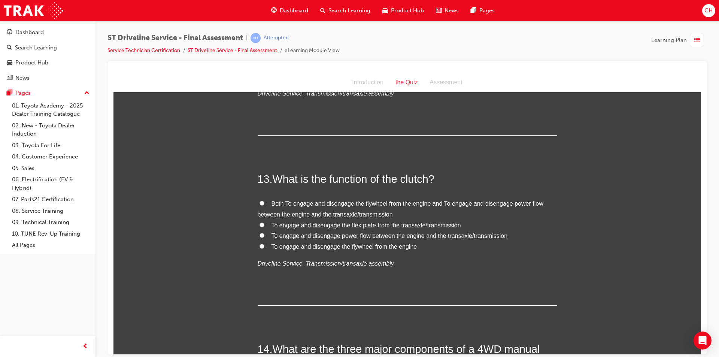
scroll to position [2022, 0]
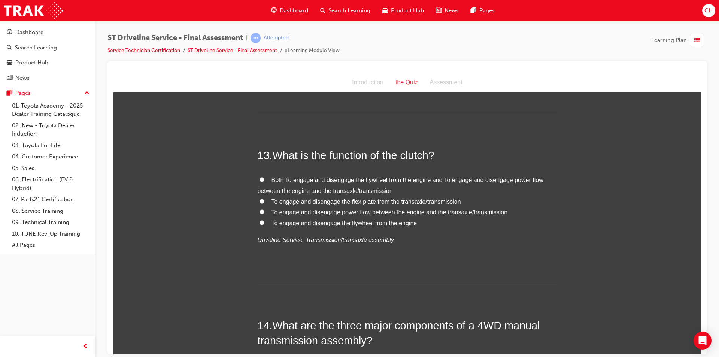
click at [441, 180] on span "Both To engage and disengage the flywheel from the engine and To engage and dis…" at bounding box center [401, 184] width 286 height 17
click at [264, 180] on input "Both To engage and disengage the flywheel from the engine and To engage and dis…" at bounding box center [261, 179] width 5 height 5
radio input "true"
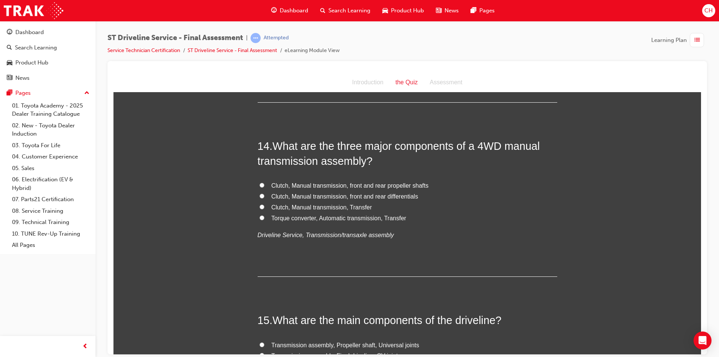
scroll to position [2209, 0]
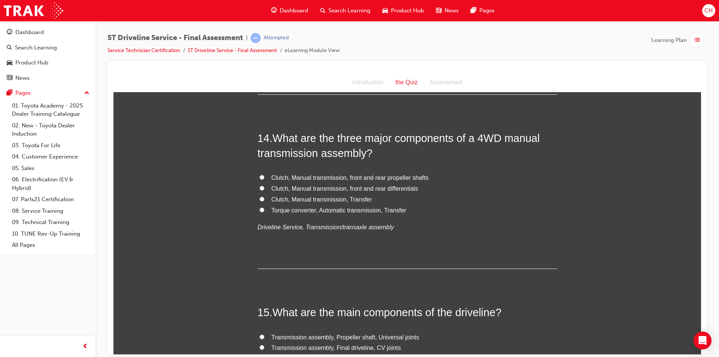
click at [295, 202] on span "Clutch, Manual transmission, Transfer" at bounding box center [321, 199] width 101 height 6
click at [264, 201] on input "Clutch, Manual transmission, Transfer" at bounding box center [261, 198] width 5 height 5
radio input "true"
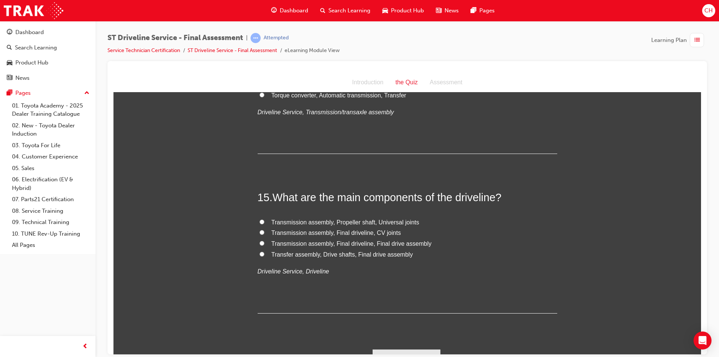
scroll to position [2340, 0]
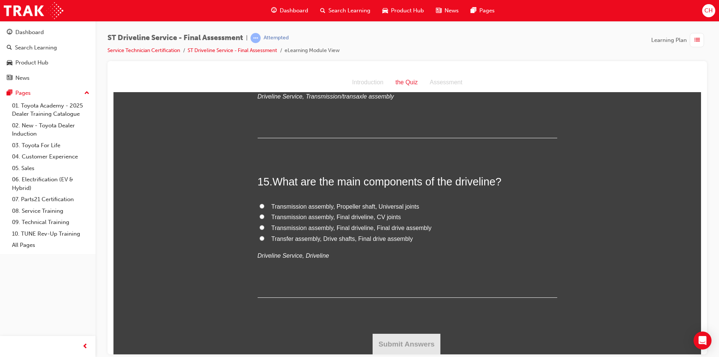
click at [343, 207] on span "Transmission assembly, Propeller shaft, Universal joints" at bounding box center [345, 206] width 148 height 6
click at [264, 207] on input "Transmission assembly, Propeller shaft, Universal joints" at bounding box center [261, 205] width 5 height 5
radio input "true"
click at [400, 340] on button "Submit Answers" at bounding box center [407, 343] width 68 height 21
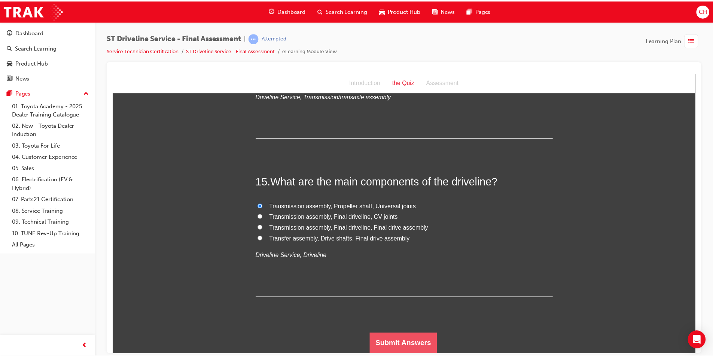
scroll to position [0, 0]
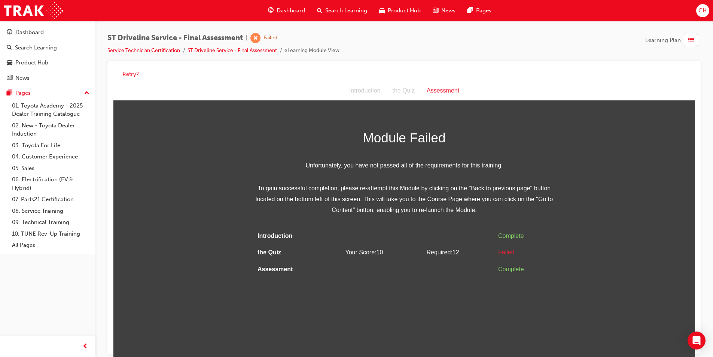
click at [277, 9] on span "Dashboard" at bounding box center [291, 10] width 28 height 9
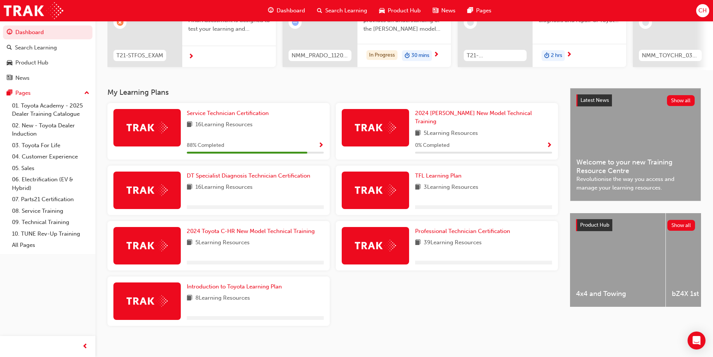
scroll to position [104, 0]
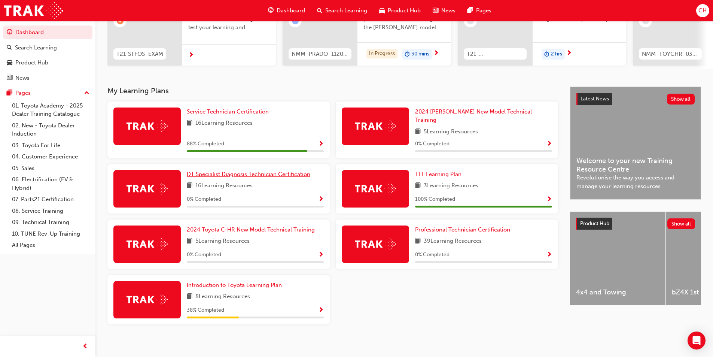
click at [221, 170] on link "DT Specialist Diagnosis Technician Certification" at bounding box center [250, 174] width 127 height 9
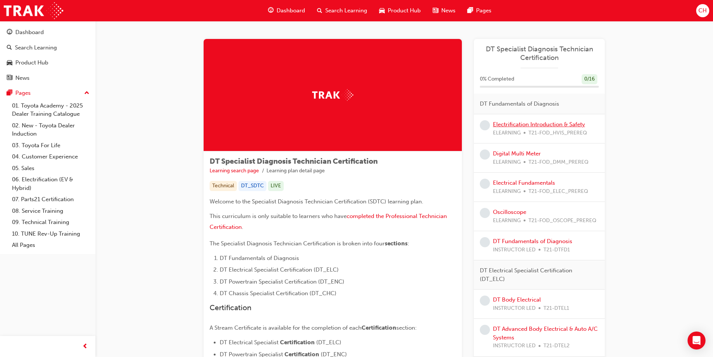
click at [543, 125] on link "Electrification Introduction & Safety" at bounding box center [539, 124] width 92 height 7
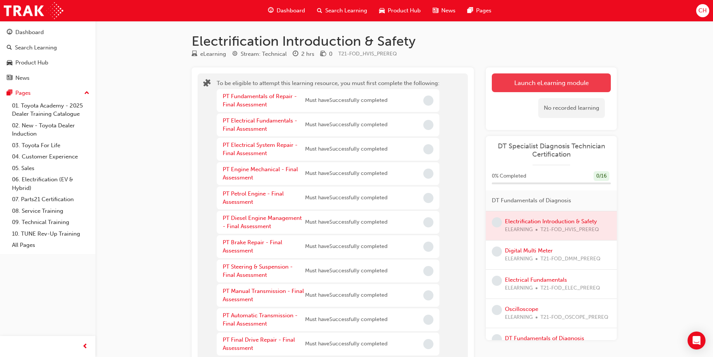
click at [546, 81] on button "Launch eLearning module" at bounding box center [551, 82] width 119 height 19
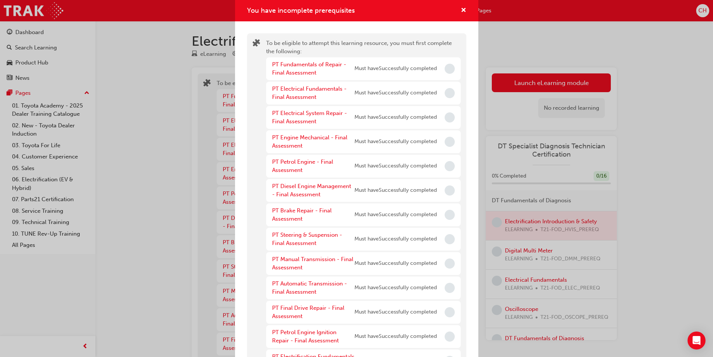
click at [408, 70] on span "Must have Successfully completed" at bounding box center [396, 68] width 82 height 9
click at [289, 69] on div "PT Fundamentals of Repair - Final Assessment" at bounding box center [313, 68] width 82 height 17
click at [292, 64] on link "PT Fundamentals of Repair - Final Assessment" at bounding box center [309, 68] width 74 height 15
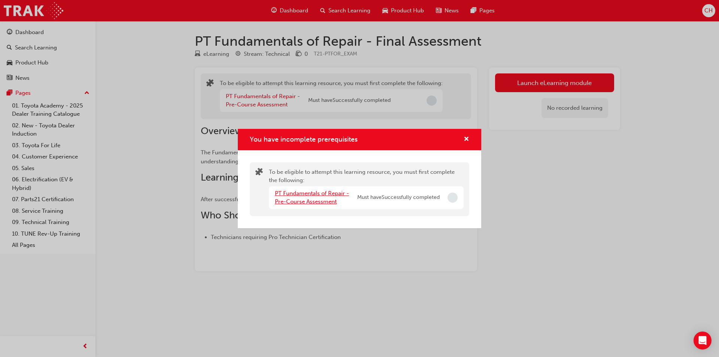
click at [326, 195] on link "PT Fundamentals of Repair - Pre-Course Assessment" at bounding box center [312, 197] width 74 height 15
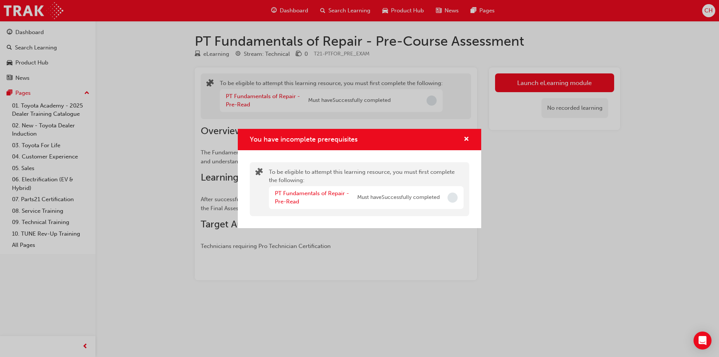
click at [671, 189] on div "You have incomplete prerequisites To be eligible to attempt this learning resou…" at bounding box center [359, 178] width 719 height 357
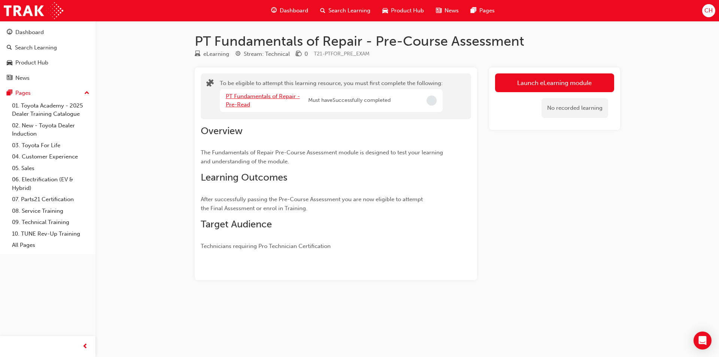
click at [246, 95] on link "PT Fundamentals of Repair - Pre-Read" at bounding box center [263, 100] width 74 height 15
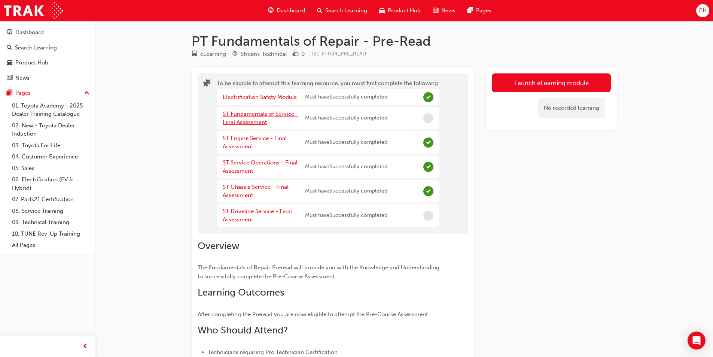
click at [253, 116] on link "ST Fundamentals of Service - Final Assessment" at bounding box center [261, 117] width 76 height 15
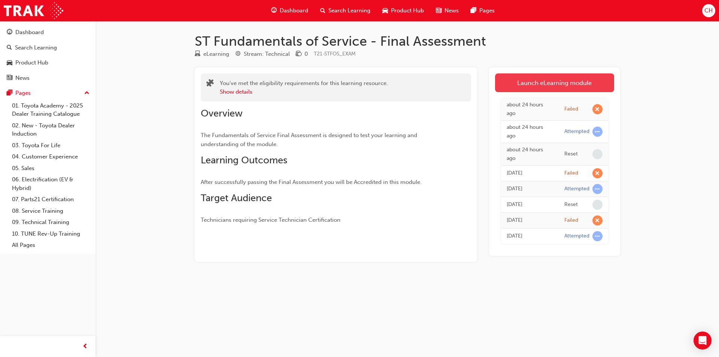
click at [544, 79] on link "Launch eLearning module" at bounding box center [554, 82] width 119 height 19
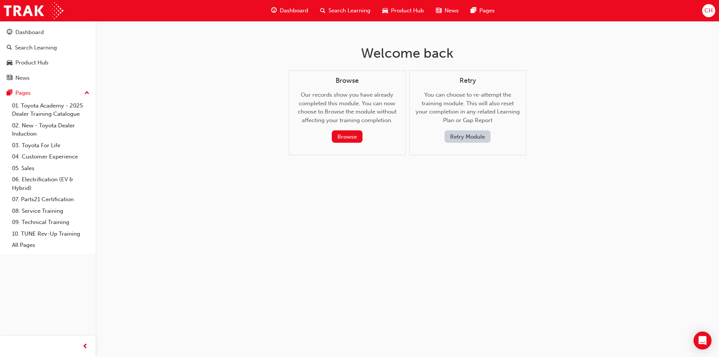
click at [461, 139] on button "Retry Module" at bounding box center [467, 136] width 46 height 12
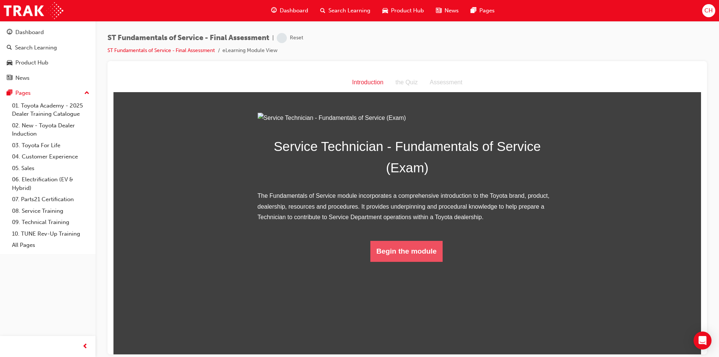
click at [422, 261] on button "Begin the module" at bounding box center [406, 250] width 72 height 21
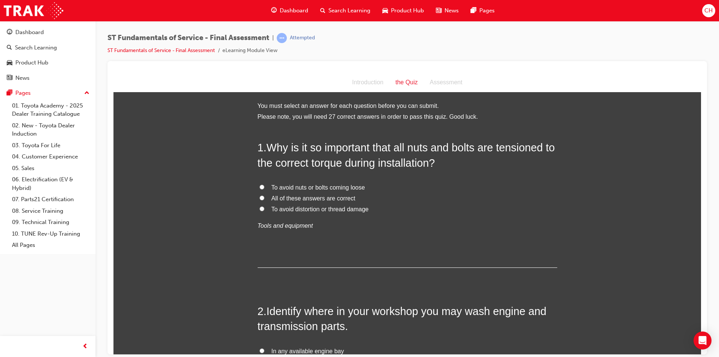
click at [323, 193] on label "All of these answers are correct" at bounding box center [408, 198] width 300 height 11
click at [264, 195] on input "All of these answers are correct" at bounding box center [261, 197] width 5 height 5
radio input "true"
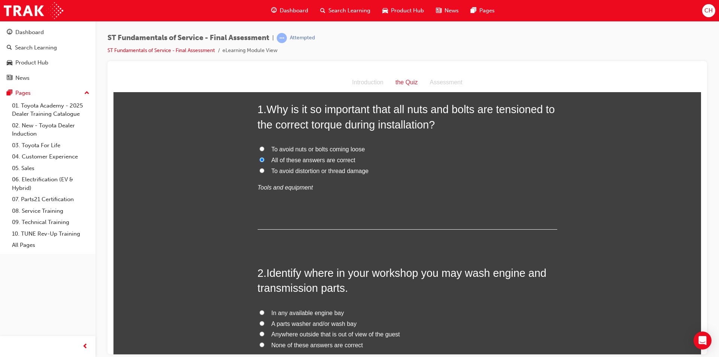
scroll to position [150, 0]
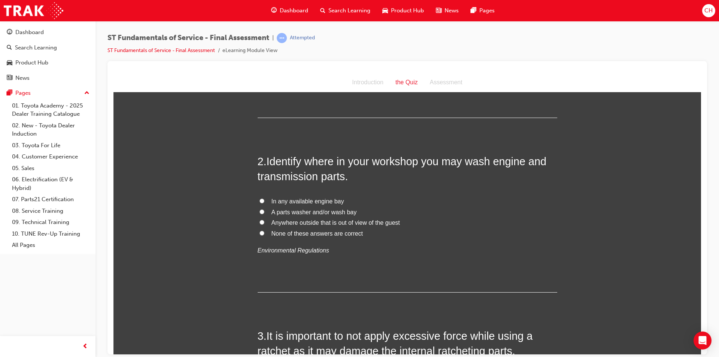
click at [279, 217] on label "Anywhere outside that is out of view of the guest" at bounding box center [408, 222] width 300 height 11
click at [264, 219] on input "Anywhere outside that is out of view of the guest" at bounding box center [261, 221] width 5 height 5
radio input "true"
click at [279, 215] on span "A parts washer and/or wash bay" at bounding box center [313, 212] width 85 height 6
click at [264, 214] on input "A parts washer and/or wash bay" at bounding box center [261, 211] width 5 height 5
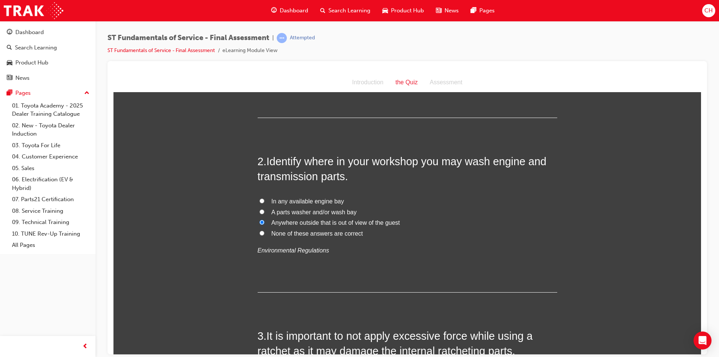
radio input "true"
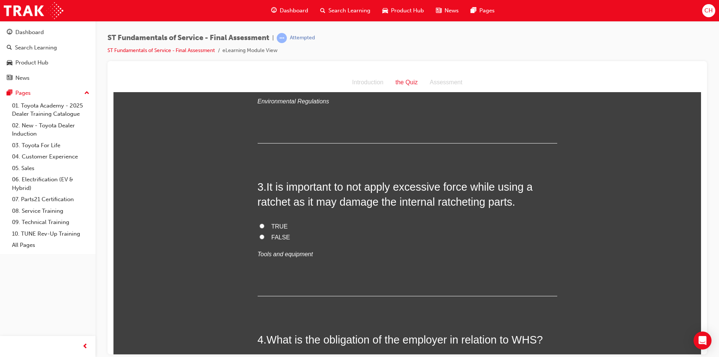
scroll to position [300, 0]
drag, startPoint x: 276, startPoint y: 221, endPoint x: 273, endPoint y: 224, distance: 4.2
click at [274, 224] on span "TRUE" at bounding box center [279, 225] width 16 height 6
click at [264, 224] on input "TRUE" at bounding box center [261, 224] width 5 height 5
radio input "true"
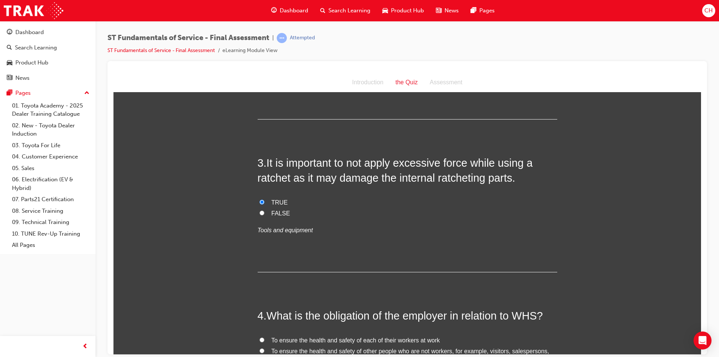
scroll to position [412, 0]
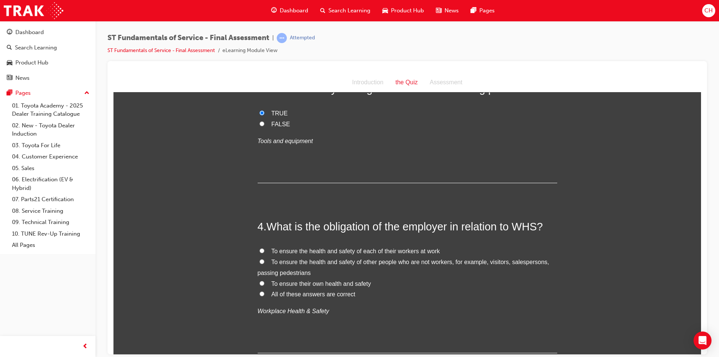
click at [462, 263] on span "To ensure the health and safety of other people who are not workers, for exampl…" at bounding box center [404, 266] width 292 height 17
click at [264, 263] on input "To ensure the health and safety of other people who are not workers, for exampl…" at bounding box center [261, 261] width 5 height 5
radio input "true"
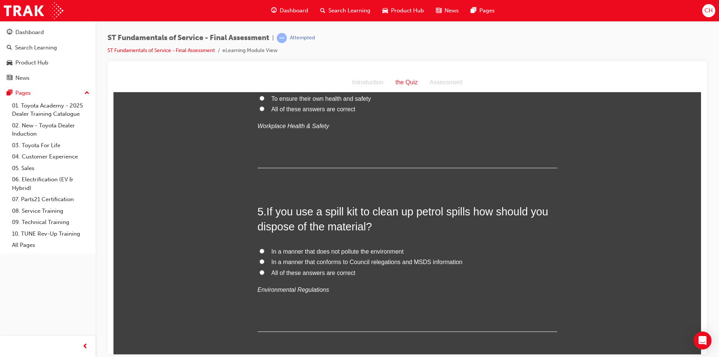
scroll to position [599, 0]
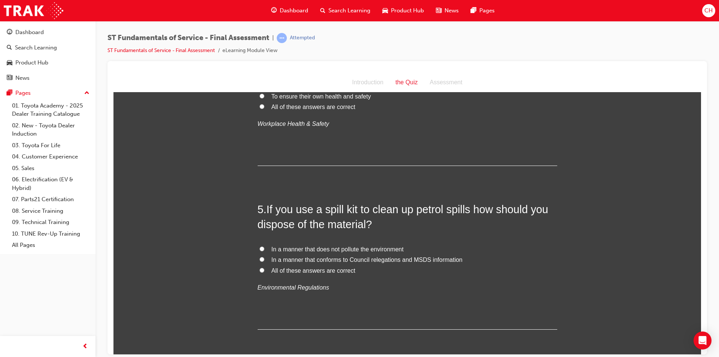
click at [337, 258] on span "In a manner that conforms to Council relegations and MSDS information" at bounding box center [366, 259] width 191 height 6
click at [264, 258] on input "In a manner that conforms to Council relegations and MSDS information" at bounding box center [261, 258] width 5 height 5
radio input "true"
click at [322, 268] on span "All of these answers are correct" at bounding box center [313, 270] width 84 height 6
click at [264, 268] on input "All of these answers are correct" at bounding box center [261, 269] width 5 height 5
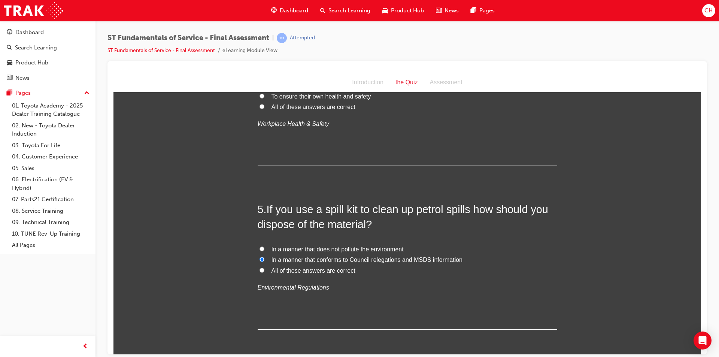
radio input "true"
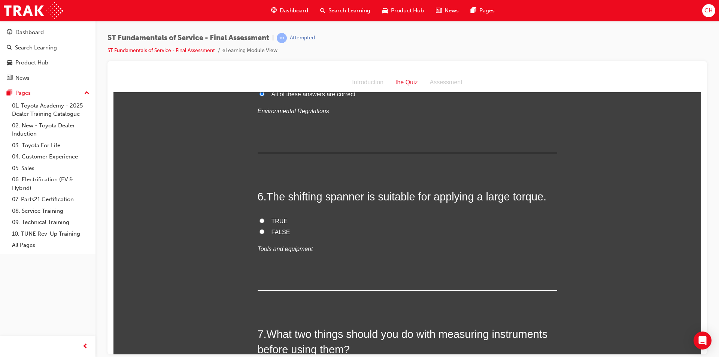
scroll to position [786, 0]
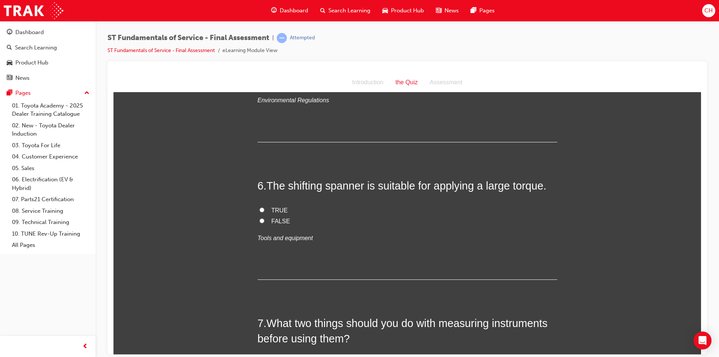
drag, startPoint x: 272, startPoint y: 218, endPoint x: 486, endPoint y: 186, distance: 216.6
click at [274, 213] on div "TRUE FALSE Tools and equipment" at bounding box center [408, 224] width 300 height 38
click at [261, 211] on input "TRUE" at bounding box center [261, 209] width 5 height 5
radio input "true"
click at [385, 247] on div "6 . The shifting spanner is suitable for applying a large torque. TRUE FALSE To…" at bounding box center [408, 229] width 300 height 102
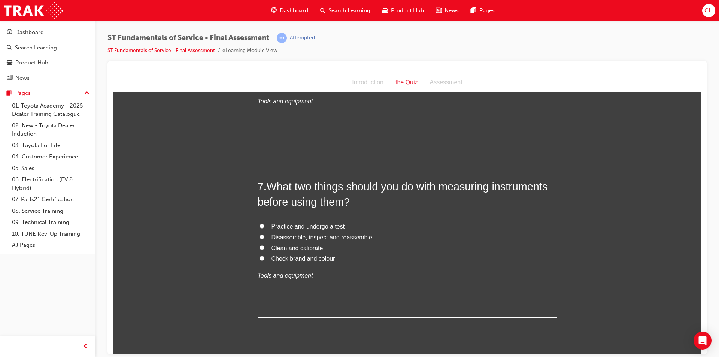
scroll to position [936, 0]
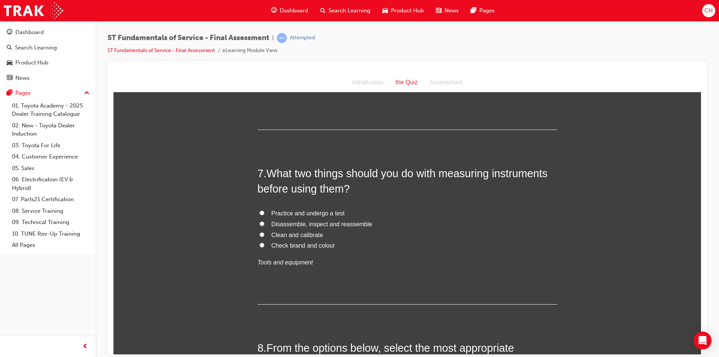
click at [282, 233] on span "Clean and calibrate" at bounding box center [297, 234] width 52 height 6
click at [264, 233] on input "Clean and calibrate" at bounding box center [261, 234] width 5 height 5
radio input "true"
click at [322, 212] on span "Practice and undergo a test" at bounding box center [307, 213] width 73 height 6
click at [264, 212] on input "Practice and undergo a test" at bounding box center [261, 212] width 5 height 5
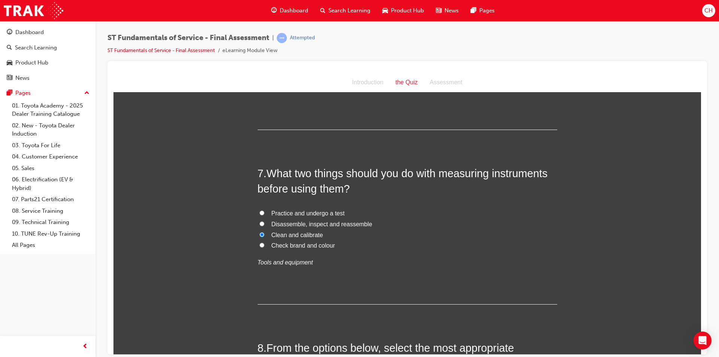
radio input "true"
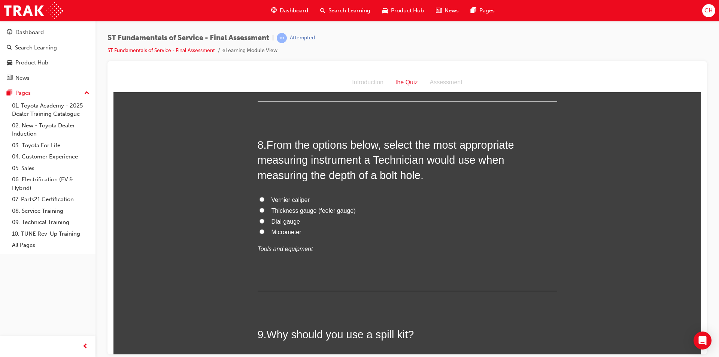
scroll to position [1161, 0]
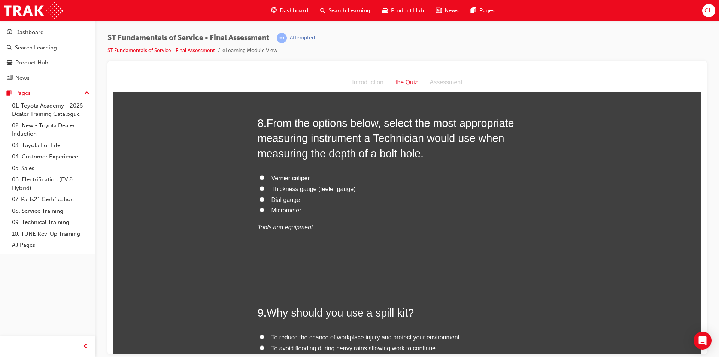
click at [275, 207] on span "Micrometer" at bounding box center [286, 210] width 30 height 6
click at [264, 207] on input "Micrometer" at bounding box center [261, 209] width 5 height 5
radio input "true"
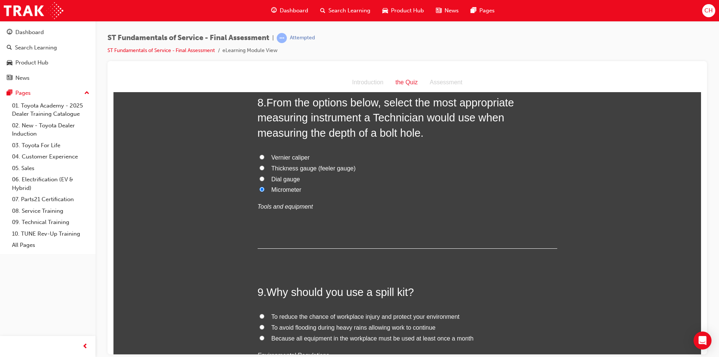
scroll to position [1198, 0]
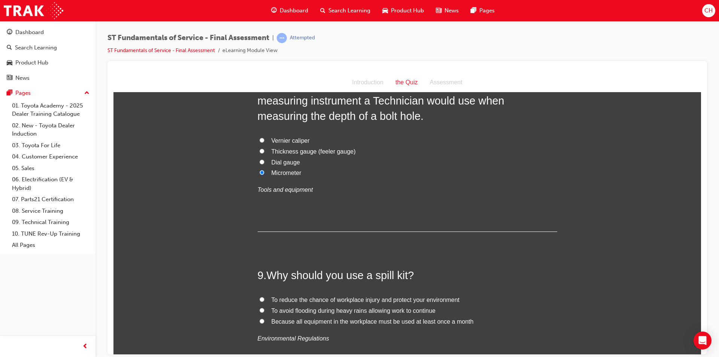
click at [272, 165] on span "Dial gauge" at bounding box center [285, 162] width 29 height 6
click at [264, 164] on input "Dial gauge" at bounding box center [261, 161] width 5 height 5
radio input "true"
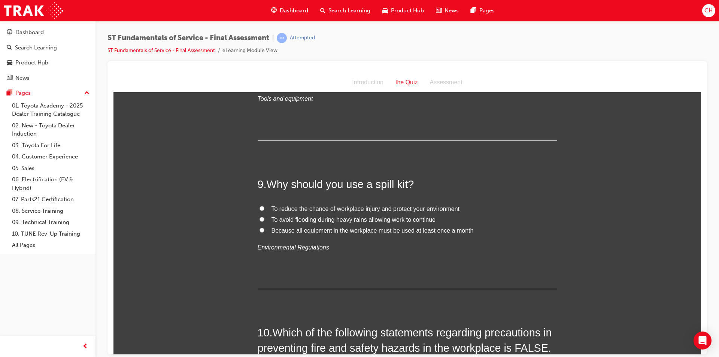
scroll to position [1310, 0]
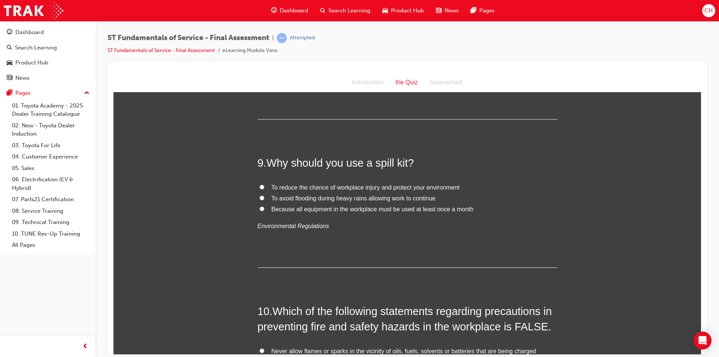
click at [297, 187] on span "To reduce the chance of workplace injury and protect your environment" at bounding box center [365, 187] width 188 height 6
click at [264, 187] on input "To reduce the chance of workplace injury and protect your environment" at bounding box center [261, 186] width 5 height 5
radio input "true"
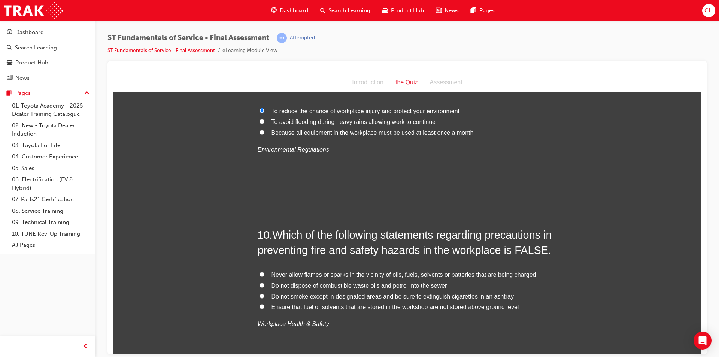
scroll to position [1460, 0]
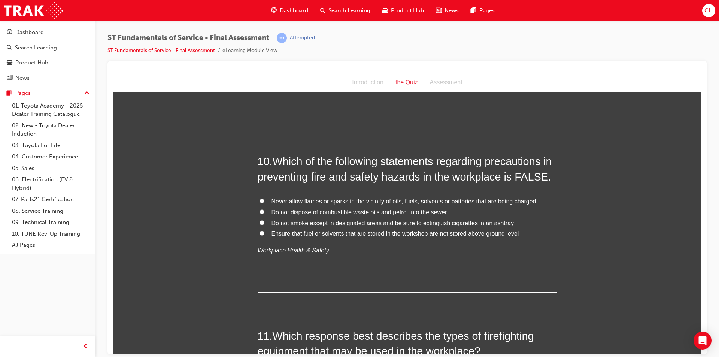
click at [380, 213] on span "Do not dispose of combustible waste oils and petrol into the sewer" at bounding box center [359, 212] width 176 height 6
click at [264, 213] on input "Do not dispose of combustible waste oils and petrol into the sewer" at bounding box center [261, 211] width 5 height 5
radio input "true"
click at [294, 224] on span "Do not smoke except in designated areas and be sure to extinguish cigarettes in…" at bounding box center [392, 222] width 243 height 6
click at [264, 224] on input "Do not smoke except in designated areas and be sure to extinguish cigarettes in…" at bounding box center [261, 222] width 5 height 5
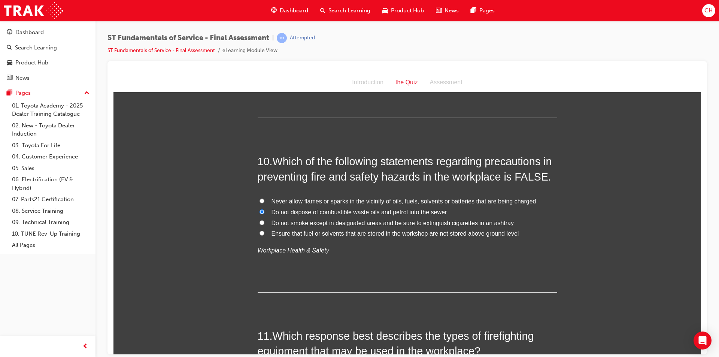
radio input "true"
drag, startPoint x: 310, startPoint y: 234, endPoint x: 402, endPoint y: 230, distance: 92.6
click at [312, 233] on span "Ensure that fuel or solvents that are stored in the workshop are not stored abo…" at bounding box center [394, 233] width 247 height 6
click at [369, 262] on div "10 . Which of the following statements regarding precautions in preventing fire…" at bounding box center [408, 223] width 300 height 139
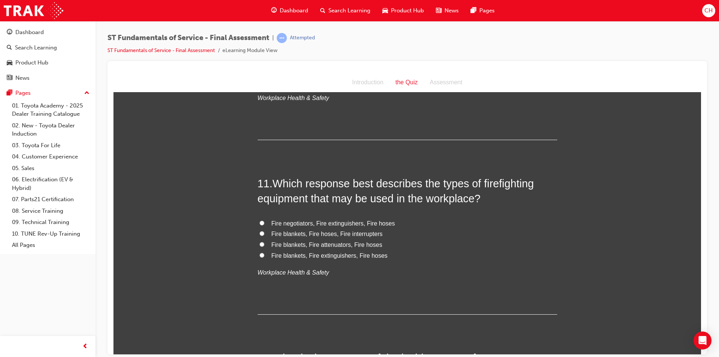
scroll to position [1647, 0]
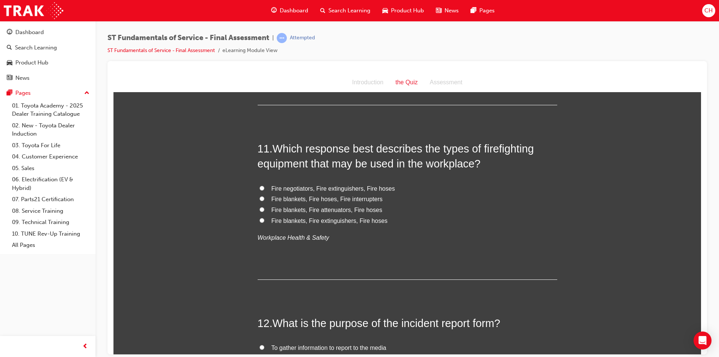
click at [285, 212] on span "Fire blankets, Fire attenuators, Fire hoses" at bounding box center [326, 209] width 111 height 6
click at [264, 212] on input "Fire blankets, Fire attenuators, Fire hoses" at bounding box center [261, 209] width 5 height 5
radio input "true"
click at [291, 220] on span "Fire blankets, Fire extinguishers, Fire hoses" at bounding box center [329, 220] width 116 height 6
click at [264, 220] on input "Fire blankets, Fire extinguishers, Fire hoses" at bounding box center [261, 220] width 5 height 5
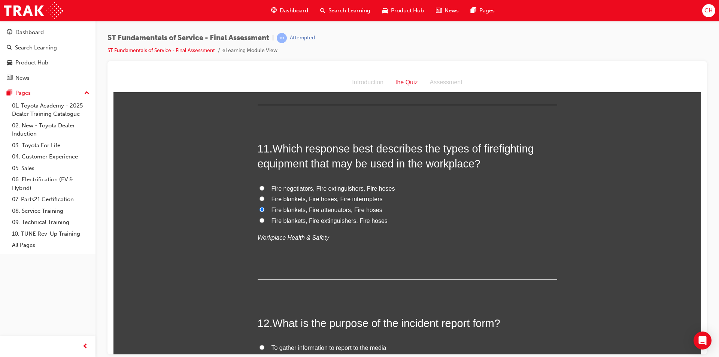
radio input "true"
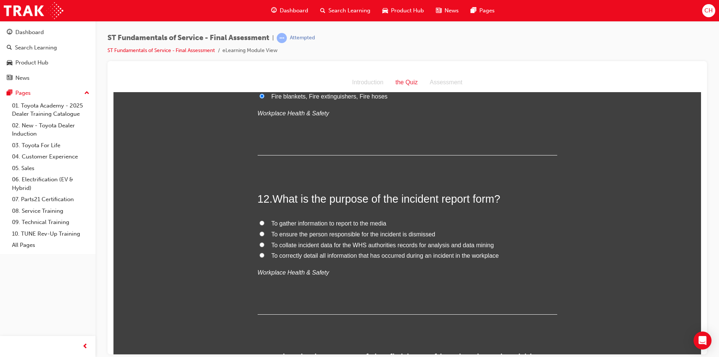
scroll to position [1835, 0]
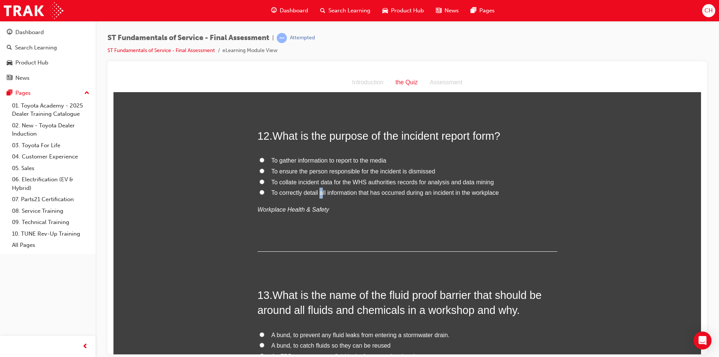
click at [319, 194] on span "To correctly detail all information that has occurred during an incident in the…" at bounding box center [384, 192] width 227 height 6
click at [352, 201] on div "To gather information to report to the media To ensure the person responsible f…" at bounding box center [408, 185] width 300 height 60
click at [363, 190] on span "To correctly detail all information that has occurred during an incident in the…" at bounding box center [384, 192] width 227 height 6
click at [264, 190] on input "To correctly detail all information that has occurred during an incident in the…" at bounding box center [261, 191] width 5 height 5
radio input "true"
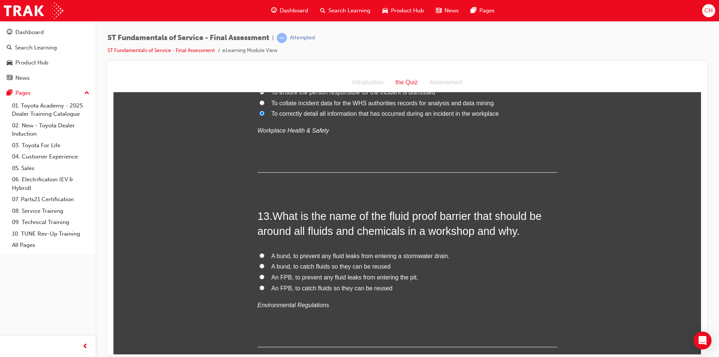
scroll to position [1984, 0]
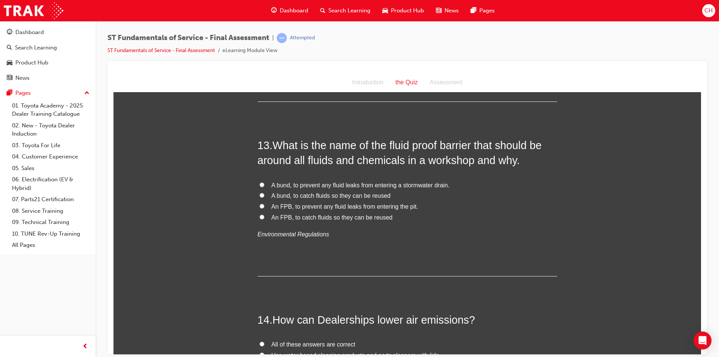
click at [370, 187] on span "A bund, to prevent any fluid leaks from entering a stormwater drain." at bounding box center [360, 185] width 178 height 6
click at [264, 187] on input "A bund, to prevent any fluid leaks from entering a stormwater drain." at bounding box center [261, 184] width 5 height 5
radio input "true"
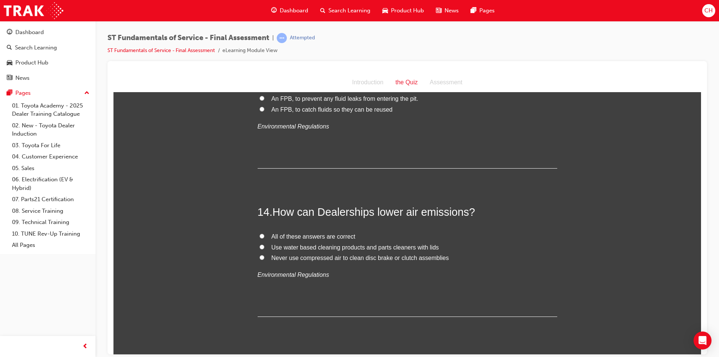
scroll to position [2097, 0]
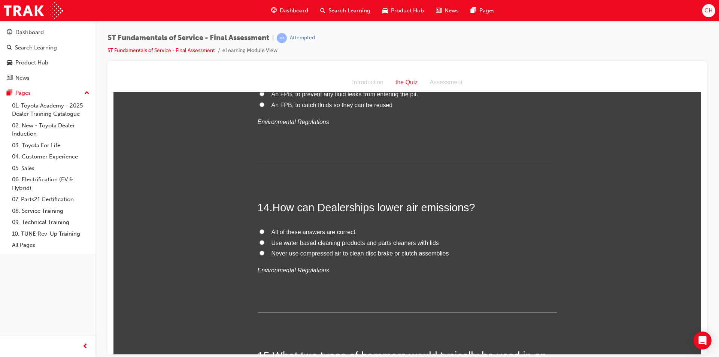
click at [330, 227] on label "All of these answers are correct" at bounding box center [408, 232] width 300 height 11
click at [264, 229] on input "All of these answers are correct" at bounding box center [261, 231] width 5 height 5
radio input "true"
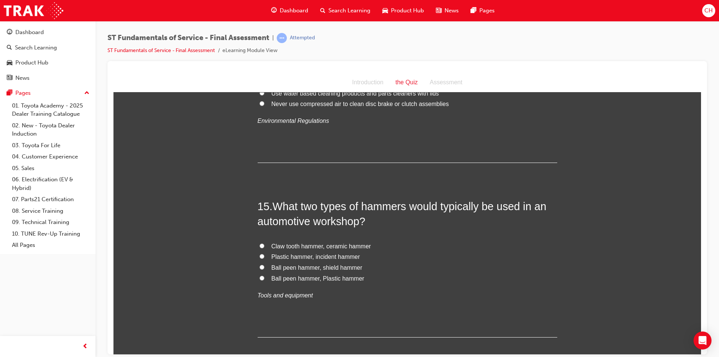
scroll to position [2247, 0]
click at [292, 275] on span "Ball peen hammer, Plastic hammer" at bounding box center [317, 277] width 93 height 6
click at [264, 275] on input "Ball peen hammer, Plastic hammer" at bounding box center [261, 277] width 5 height 5
radio input "true"
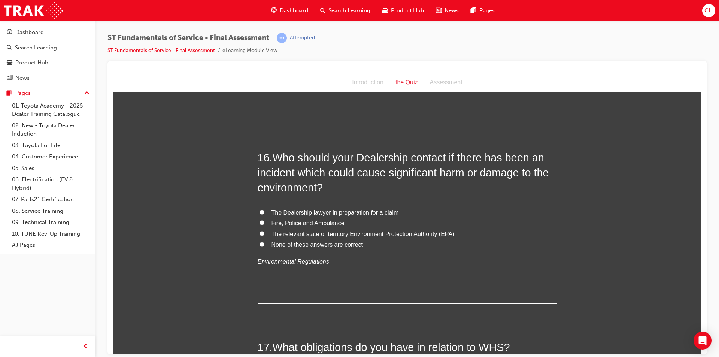
scroll to position [2471, 0]
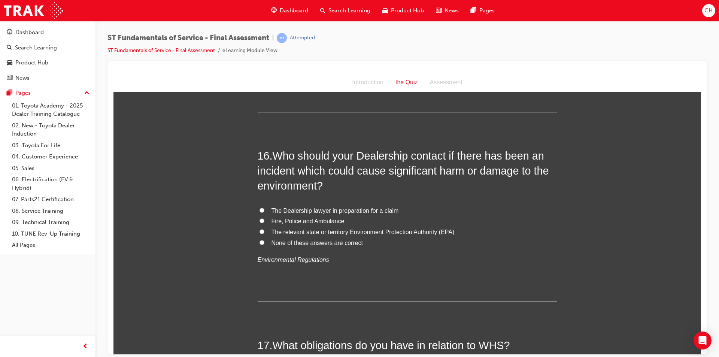
click at [284, 235] on span "The relevant state or territory Environment Protection Authority (EPA)" at bounding box center [362, 231] width 183 height 6
click at [264, 234] on input "The relevant state or territory Environment Protection Authority (EPA)" at bounding box center [261, 231] width 5 height 5
radio input "true"
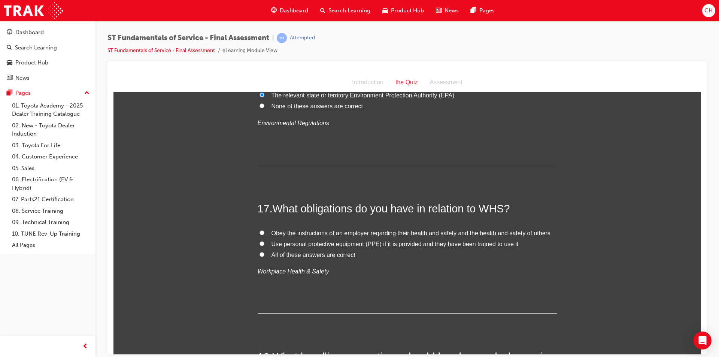
scroll to position [2621, 0]
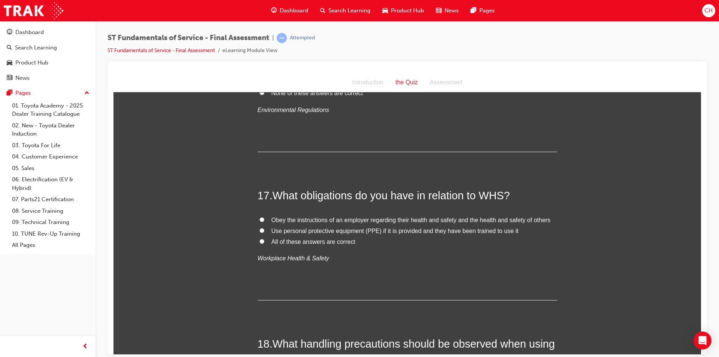
click at [312, 247] on div "Obey the instructions of an employer regarding their health and safety and the …" at bounding box center [408, 239] width 300 height 49
click at [316, 245] on label "All of these answers are correct" at bounding box center [408, 241] width 300 height 11
click at [264, 243] on input "All of these answers are correct" at bounding box center [261, 241] width 5 height 5
radio input "true"
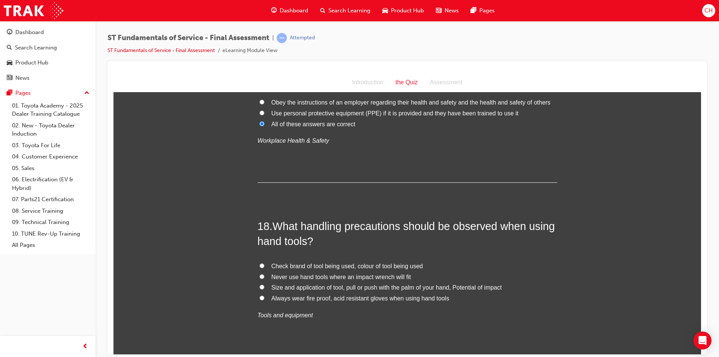
scroll to position [2771, 0]
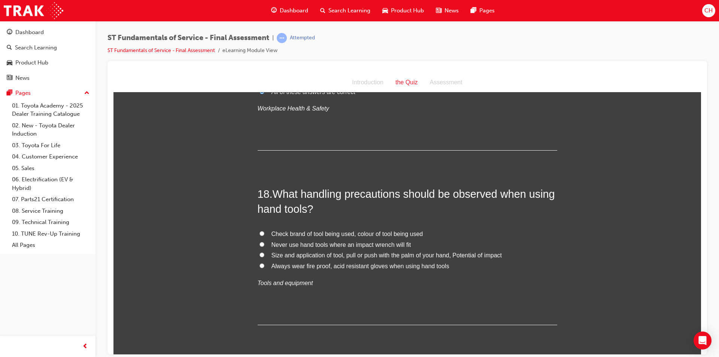
click at [343, 255] on span "Size and application of tool, pull or push with the palm of your hand, Potentia…" at bounding box center [386, 255] width 230 height 6
click at [264, 255] on input "Size and application of tool, pull or push with the palm of your hand, Potentia…" at bounding box center [261, 254] width 5 height 5
radio input "true"
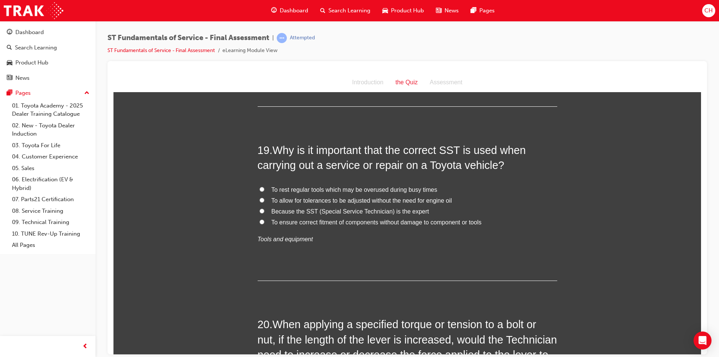
scroll to position [2995, 0]
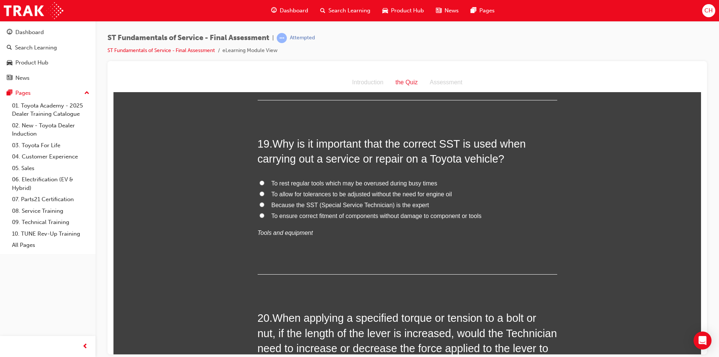
click at [342, 215] on span "To ensure correct fitment of components without damage to component or tools" at bounding box center [376, 215] width 210 height 6
click at [264, 215] on input "To ensure correct fitment of components without damage to component or tools" at bounding box center [261, 215] width 5 height 5
radio input "true"
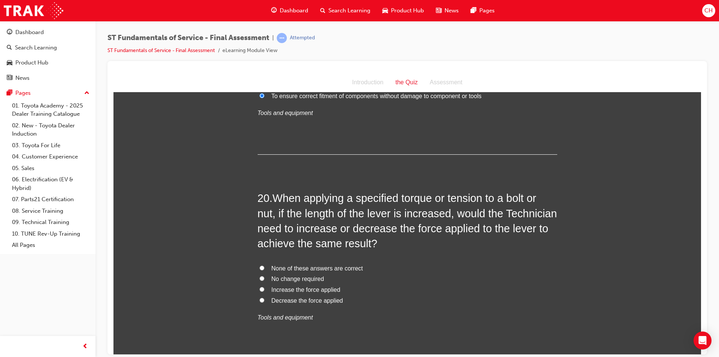
scroll to position [3145, 0]
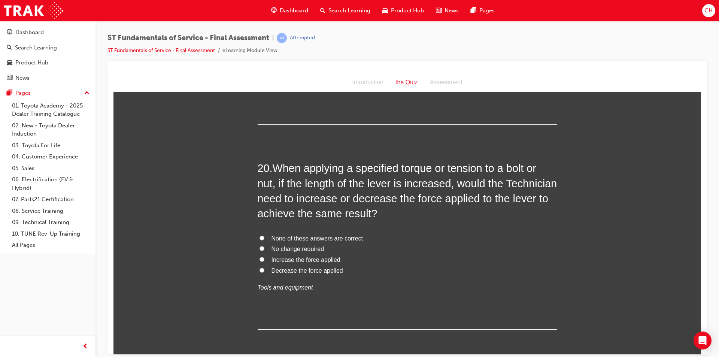
click at [289, 257] on span "Increase the force applied" at bounding box center [305, 259] width 69 height 6
click at [264, 257] on input "Increase the force applied" at bounding box center [261, 258] width 5 height 5
radio input "true"
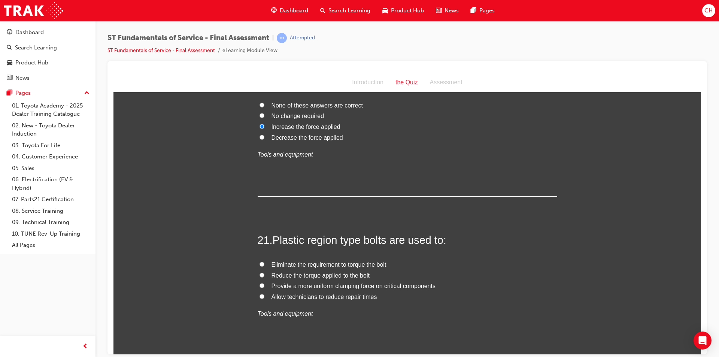
scroll to position [3295, 0]
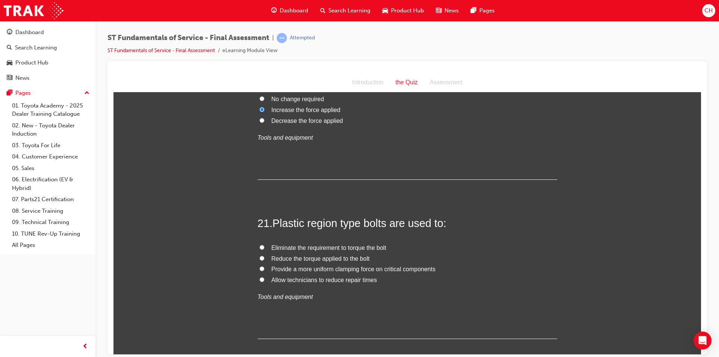
click at [292, 258] on span "Reduce the torque applied to the bolt" at bounding box center [320, 258] width 98 height 6
click at [264, 258] on input "Reduce the torque applied to the bolt" at bounding box center [261, 257] width 5 height 5
radio input "true"
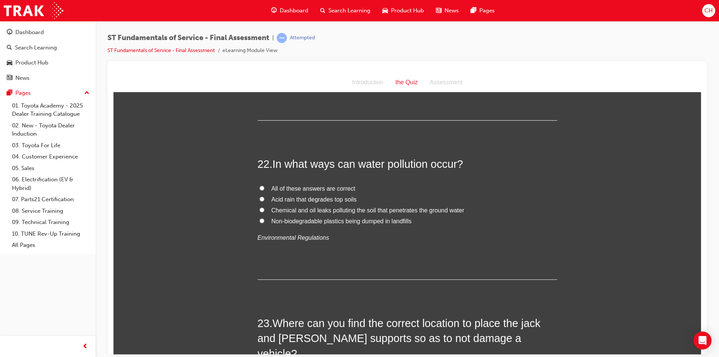
scroll to position [3520, 0]
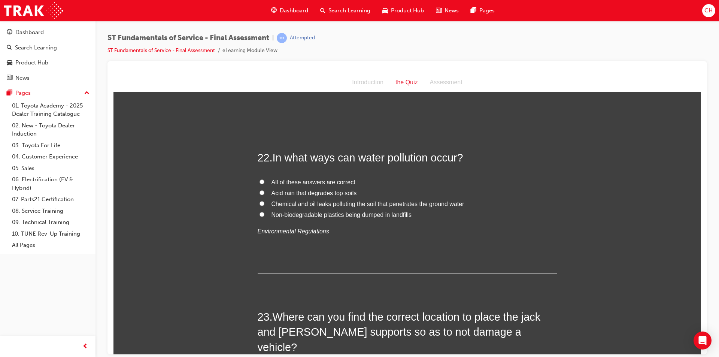
click at [347, 185] on span "All of these answers are correct" at bounding box center [313, 182] width 84 height 6
click at [264, 184] on input "All of these answers are correct" at bounding box center [261, 181] width 5 height 5
radio input "true"
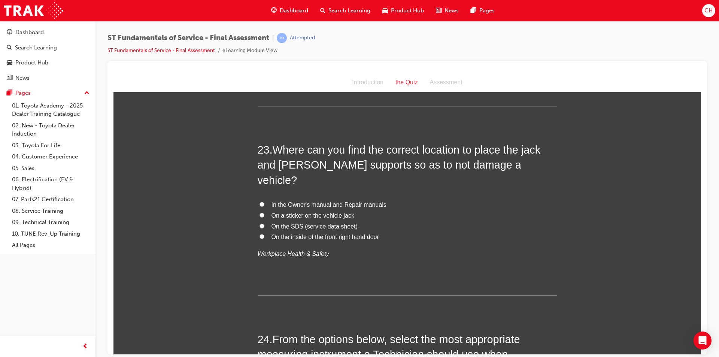
scroll to position [3669, 0]
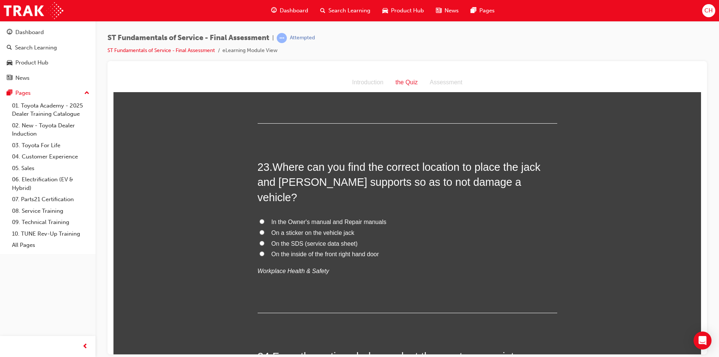
click at [287, 218] on span "In the Owner's manual and Repair manuals" at bounding box center [328, 221] width 115 height 6
click at [264, 219] on input "In the Owner's manual and Repair manuals" at bounding box center [261, 221] width 5 height 5
radio input "true"
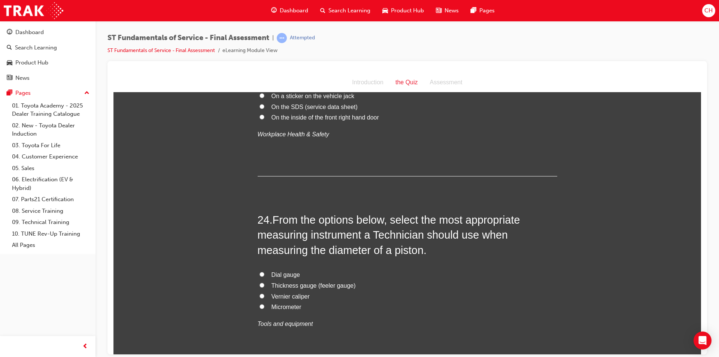
scroll to position [3819, 0]
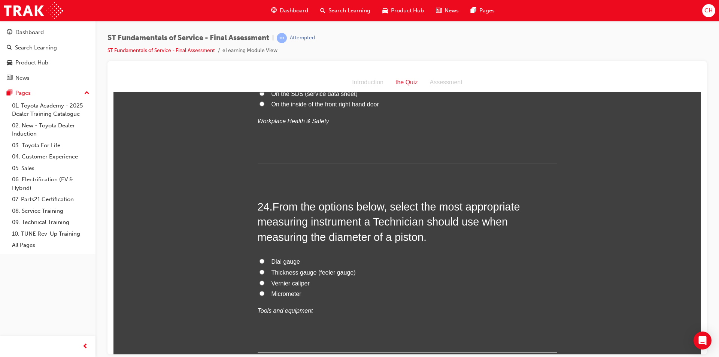
click at [274, 280] on span "Vernier caliper" at bounding box center [290, 283] width 38 height 6
click at [264, 280] on input "Vernier caliper" at bounding box center [261, 282] width 5 height 5
radio input "true"
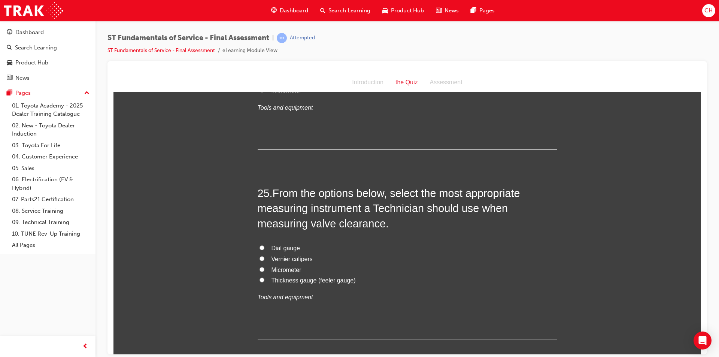
scroll to position [4044, 0]
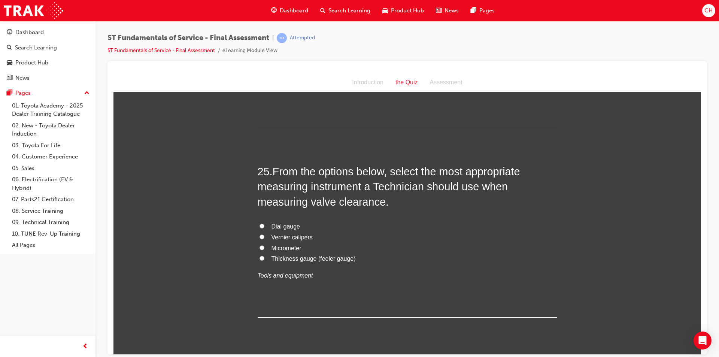
click at [280, 223] on span "Dial gauge" at bounding box center [285, 226] width 29 height 6
click at [264, 223] on input "Dial gauge" at bounding box center [261, 225] width 5 height 5
radio input "true"
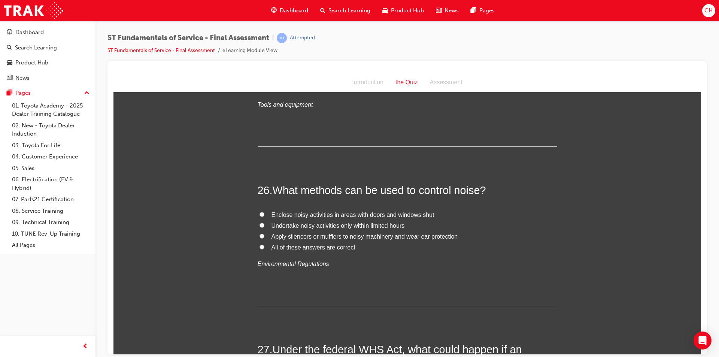
scroll to position [4231, 0]
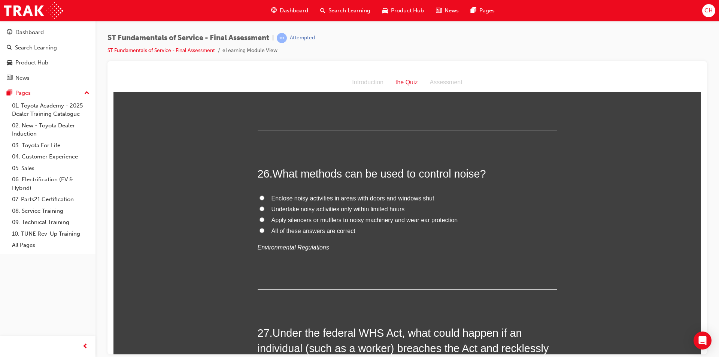
click at [258, 225] on label "All of these answers are correct" at bounding box center [408, 230] width 300 height 11
click at [259, 228] on input "All of these answers are correct" at bounding box center [261, 230] width 5 height 5
radio input "true"
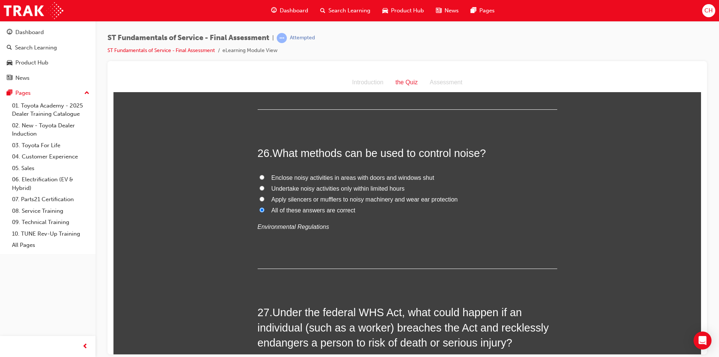
scroll to position [4343, 0]
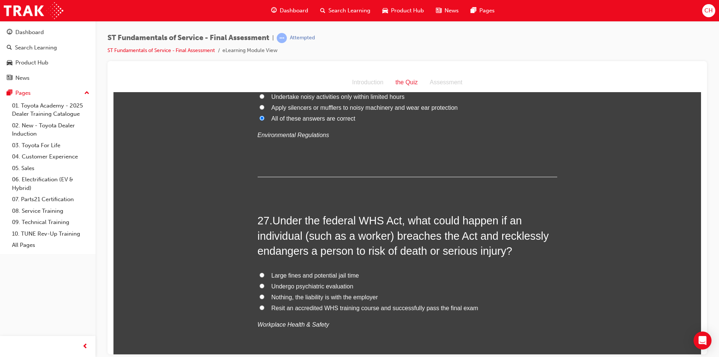
click at [341, 272] on span "Large fines and potential jail time" at bounding box center [315, 275] width 88 height 6
click at [264, 272] on input "Large fines and potential jail time" at bounding box center [261, 274] width 5 height 5
radio input "true"
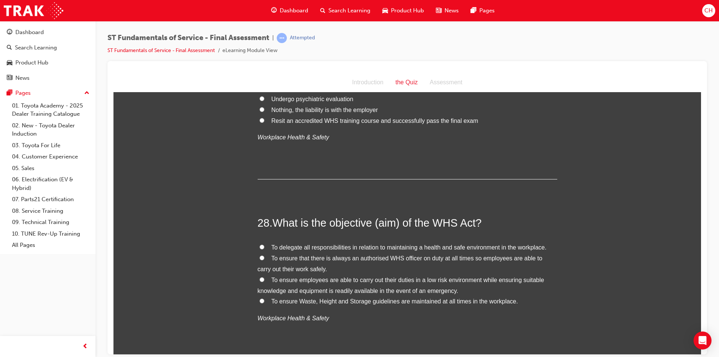
scroll to position [4568, 0]
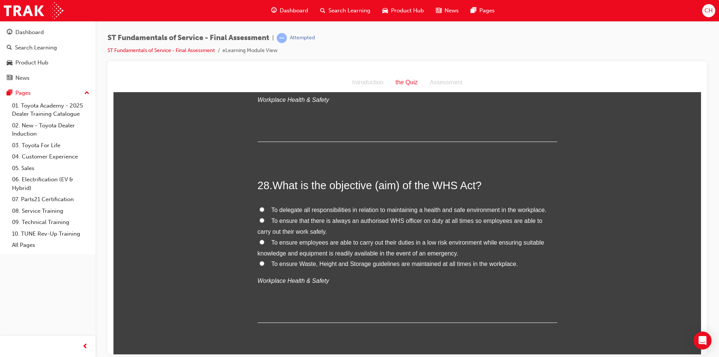
click at [397, 239] on span "To ensure employees are able to carry out their duties in a low risk environmen…" at bounding box center [401, 247] width 286 height 17
click at [264, 239] on input "To ensure employees are able to carry out their duties in a low risk environmen…" at bounding box center [261, 241] width 5 height 5
radio input "true"
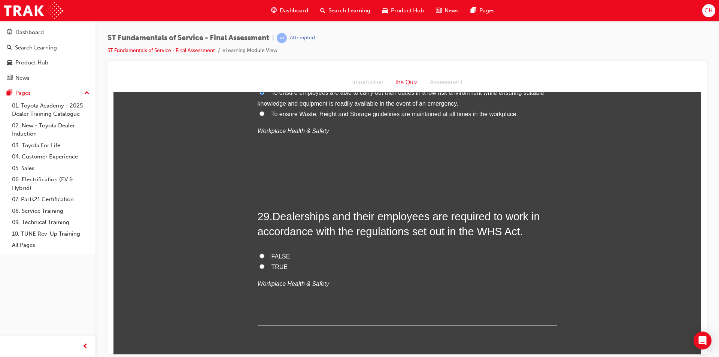
scroll to position [4755, 0]
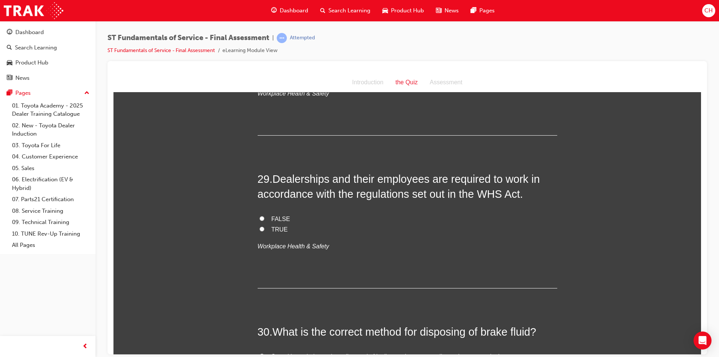
click at [260, 226] on input "TRUE" at bounding box center [261, 228] width 5 height 5
radio input "true"
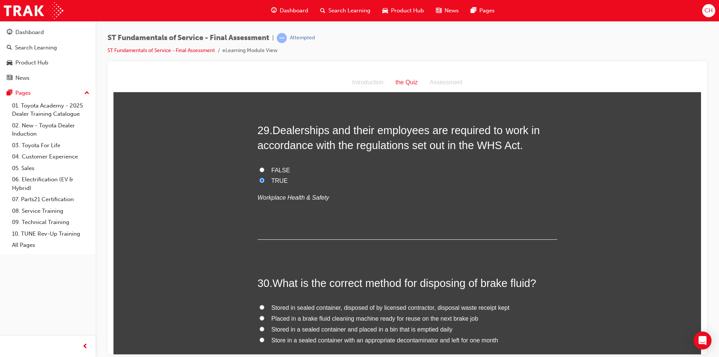
scroll to position [4868, 0]
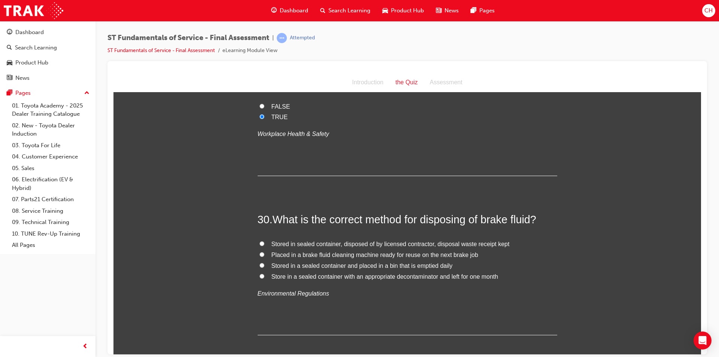
click at [409, 240] on span "Stored in sealed container, disposed of by licensed contractor, disposal waste …" at bounding box center [390, 243] width 238 height 6
click at [264, 241] on input "Stored in sealed container, disposed of by licensed contractor, disposal waste …" at bounding box center [261, 243] width 5 height 5
radio input "true"
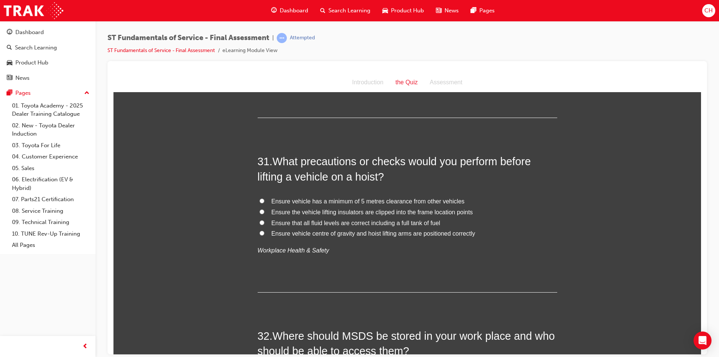
scroll to position [5092, 0]
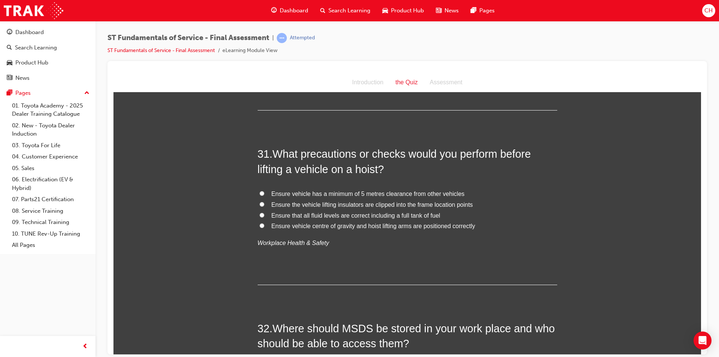
click at [352, 222] on span "Ensure vehicle centre of gravity and hoist lifting arms are positioned correctly" at bounding box center [373, 225] width 204 height 6
click at [264, 223] on input "Ensure vehicle centre of gravity and hoist lifting arms are positioned correctly" at bounding box center [261, 225] width 5 height 5
radio input "true"
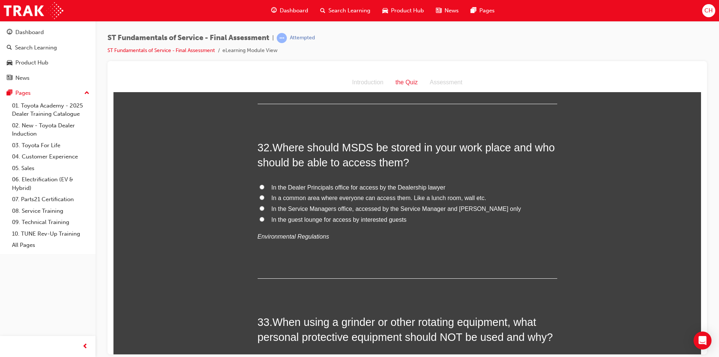
scroll to position [5279, 0]
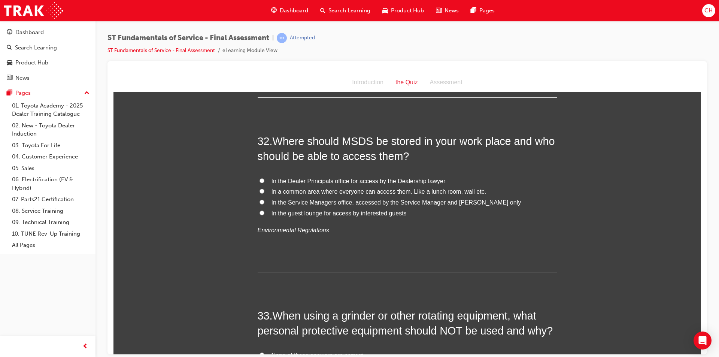
click at [358, 188] on span "In a common area where everyone can access them. Like a lunch room, wall etc." at bounding box center [378, 191] width 215 height 6
click at [264, 188] on input "In a common area where everyone can access them. Like a lunch room, wall etc." at bounding box center [261, 190] width 5 height 5
radio input "true"
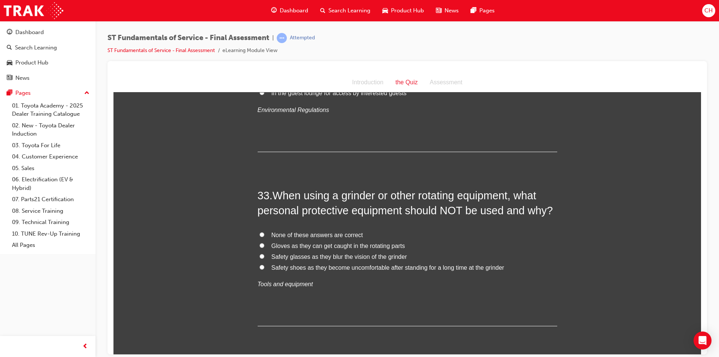
scroll to position [5429, 0]
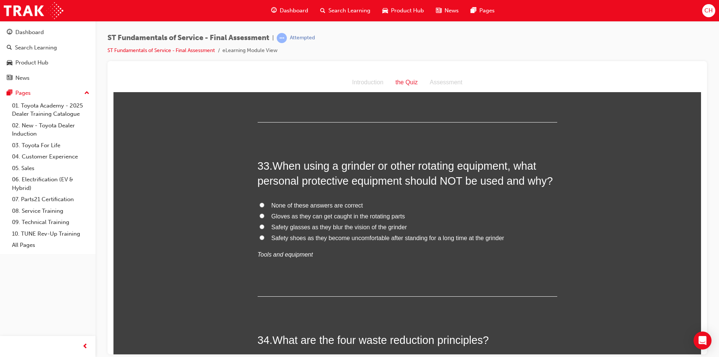
click at [325, 202] on span "None of these answers are correct" at bounding box center [317, 205] width 92 height 6
click at [264, 202] on input "None of these answers are correct" at bounding box center [261, 204] width 5 height 5
radio input "true"
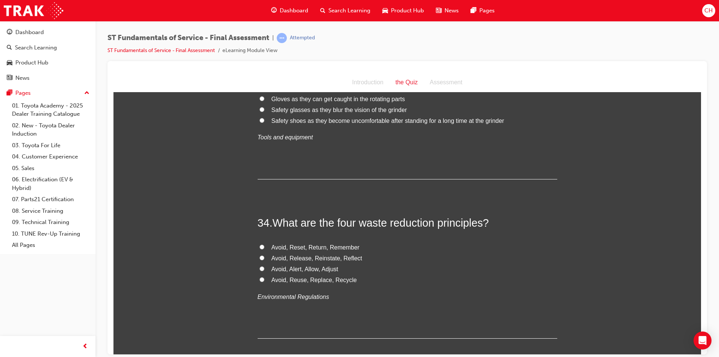
scroll to position [5572, 0]
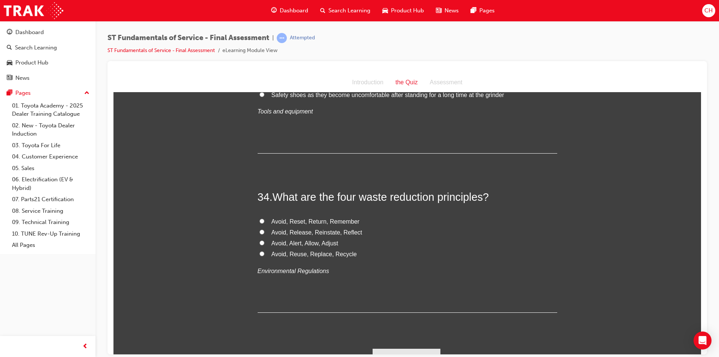
click at [338, 238] on label "Avoid, Alert, Allow, Adjust" at bounding box center [408, 243] width 300 height 11
click at [264, 240] on input "Avoid, Alert, Allow, Adjust" at bounding box center [261, 242] width 5 height 5
radio input "true"
click at [408, 350] on button "Submit Answers" at bounding box center [407, 358] width 68 height 21
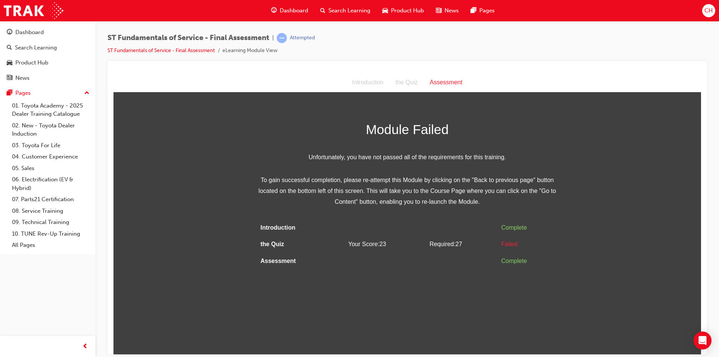
scroll to position [0, 0]
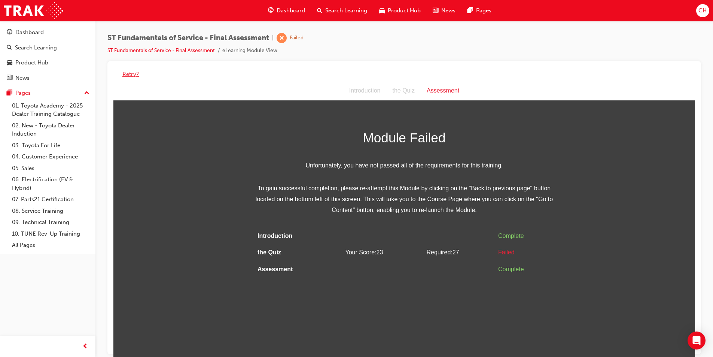
click at [136, 75] on button "Retry?" at bounding box center [130, 74] width 16 height 9
